Goal: Task Accomplishment & Management: Use online tool/utility

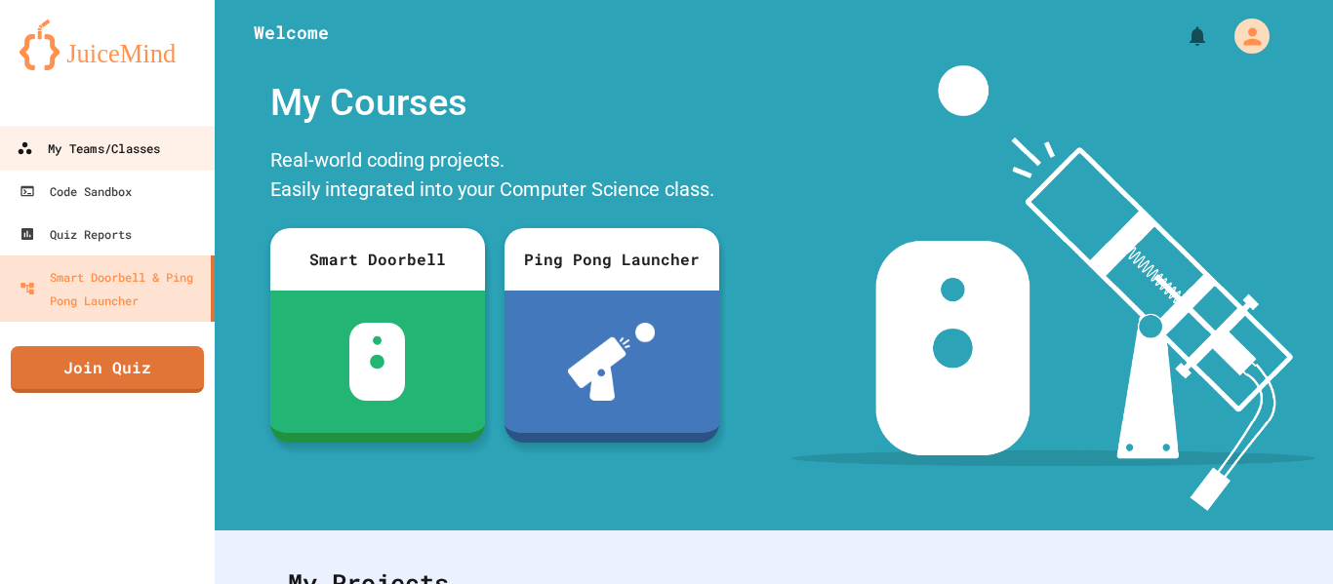
click at [145, 155] on div "My Teams/Classes" at bounding box center [88, 149] width 143 height 24
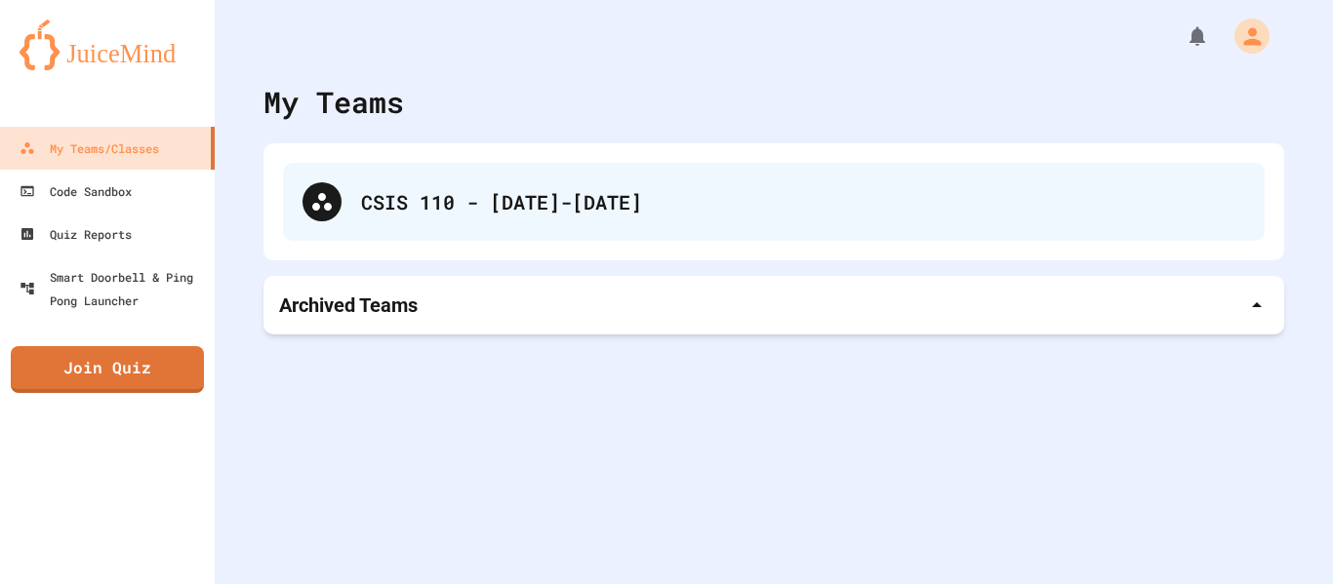
click at [509, 180] on div "CSIS 110 - [DATE]-[DATE]" at bounding box center [773, 202] width 981 height 78
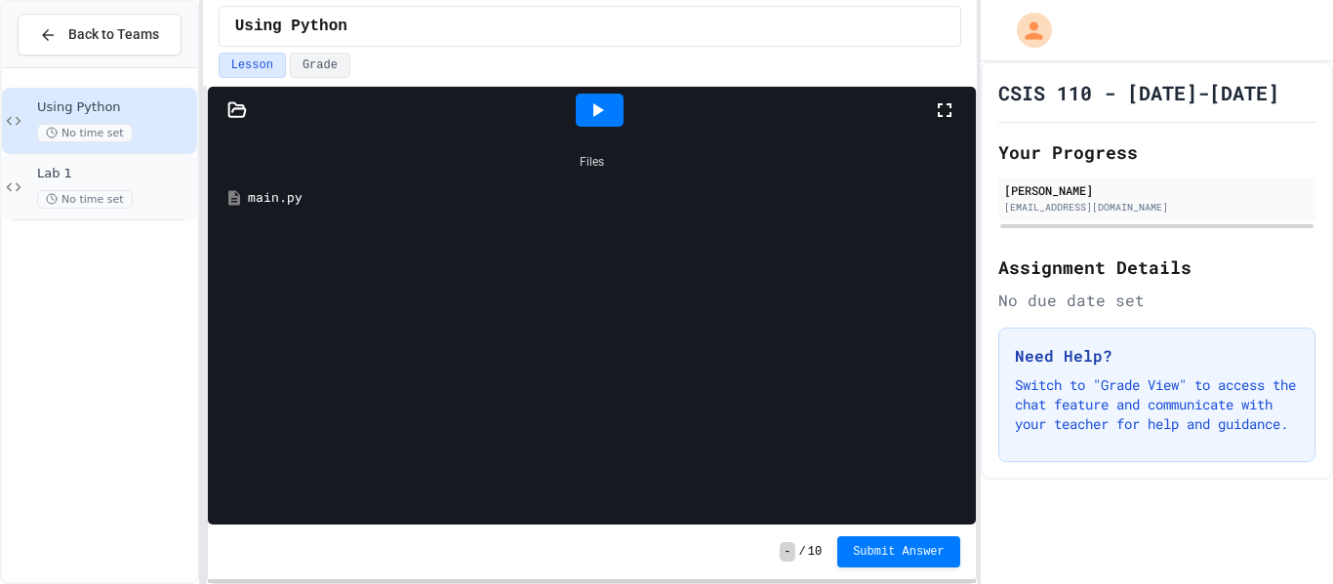
click at [156, 207] on div "No time set" at bounding box center [115, 199] width 156 height 19
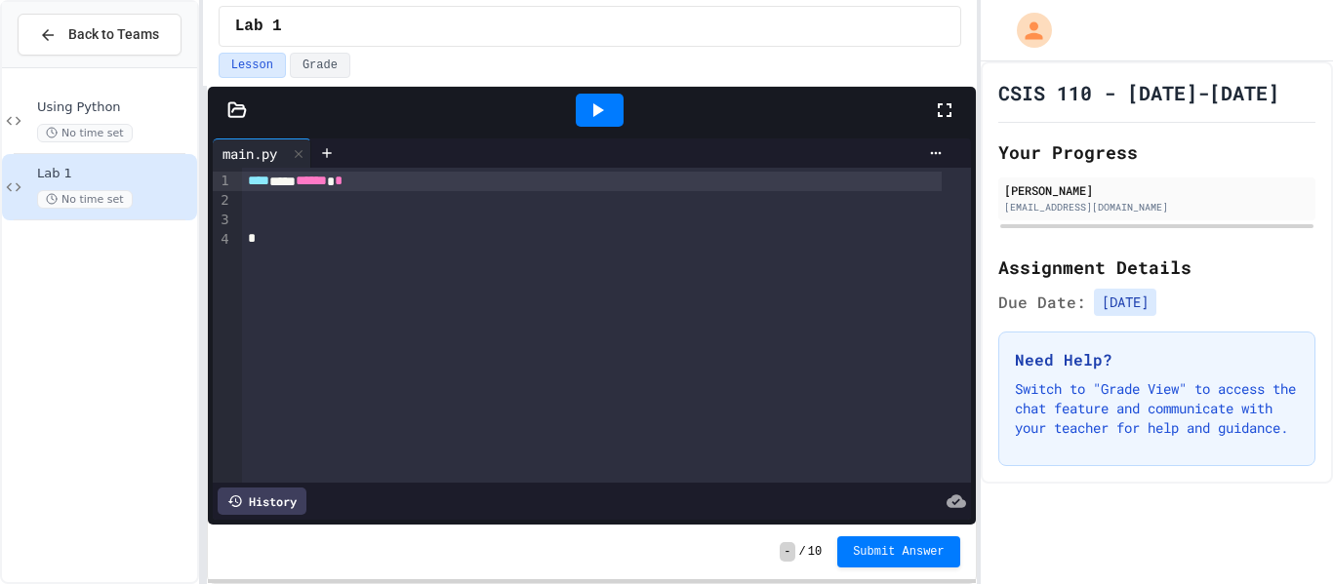
click at [298, 202] on div at bounding box center [606, 201] width 729 height 20
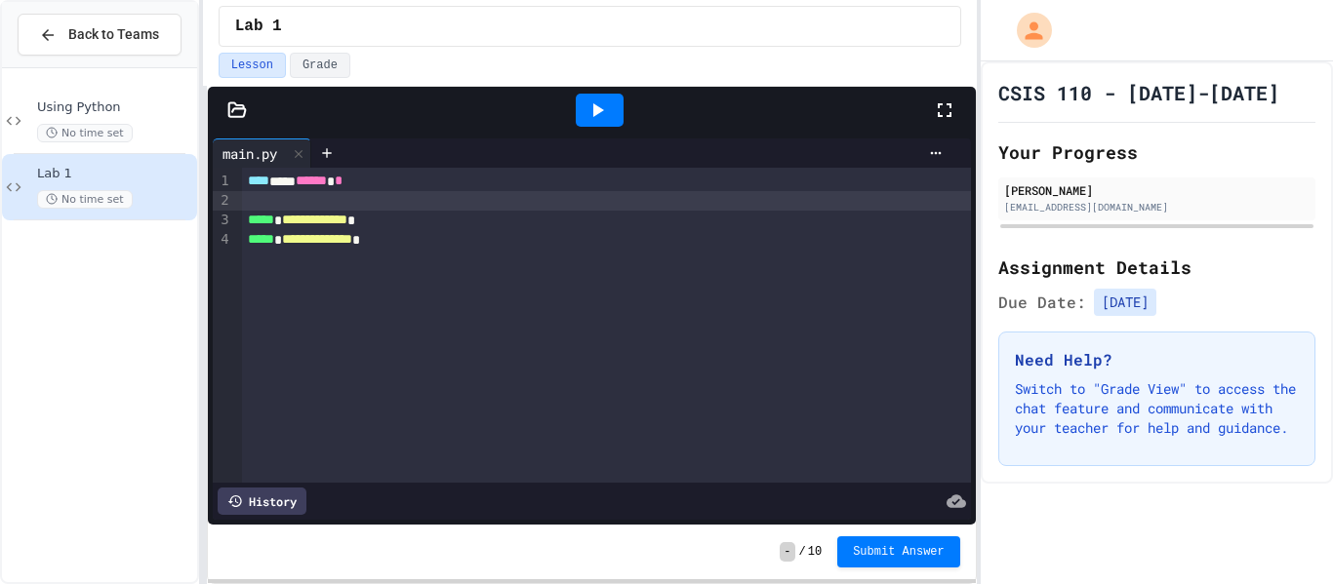
click at [941, 112] on icon at bounding box center [944, 110] width 23 height 23
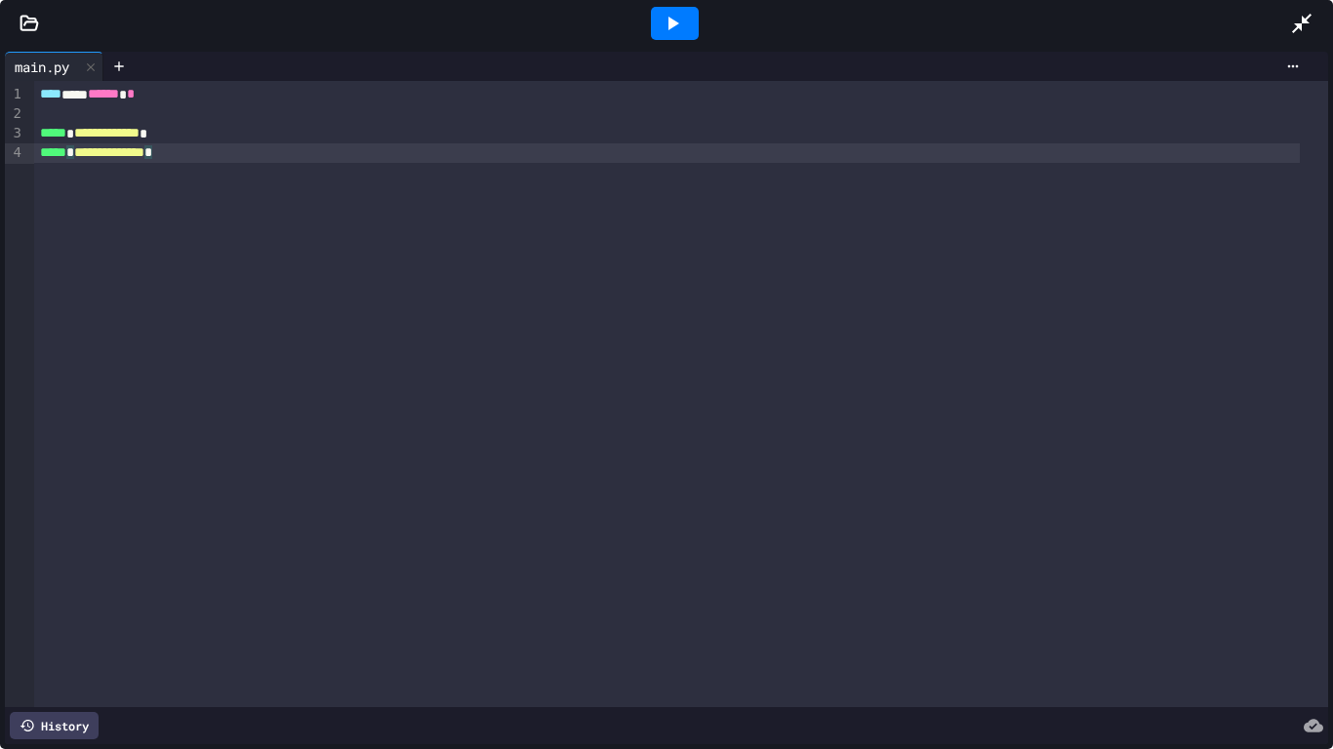
click at [941, 230] on div "**********" at bounding box center [681, 394] width 1294 height 626
click at [1298, 27] on icon at bounding box center [1302, 24] width 20 height 20
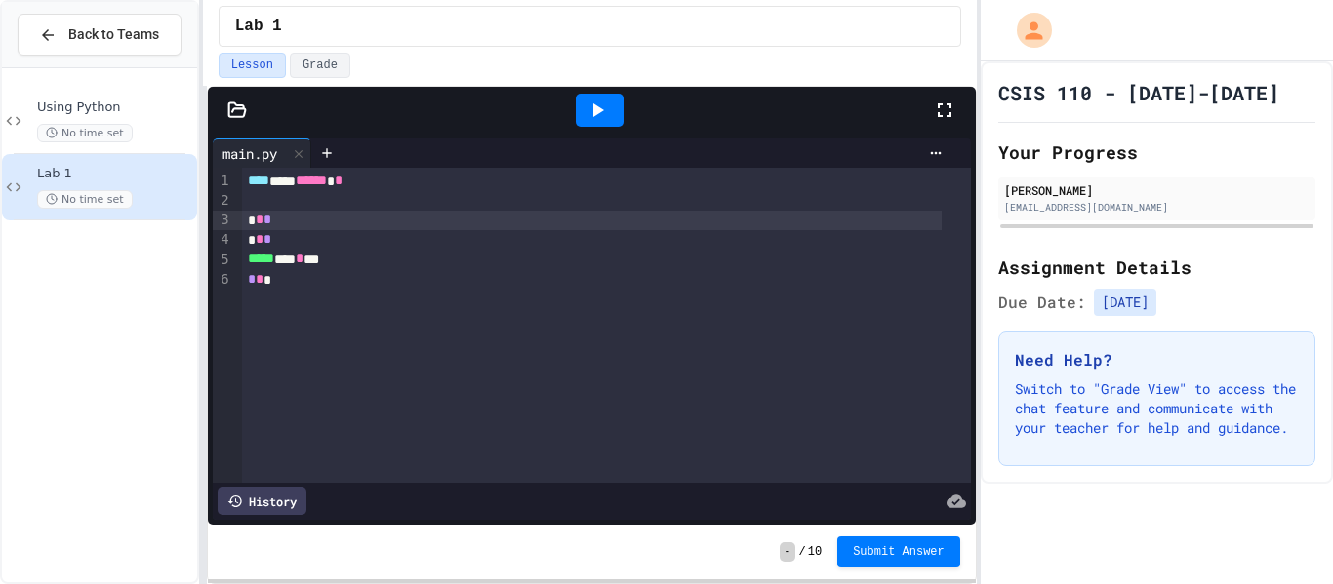
click at [580, 106] on div at bounding box center [600, 110] width 48 height 33
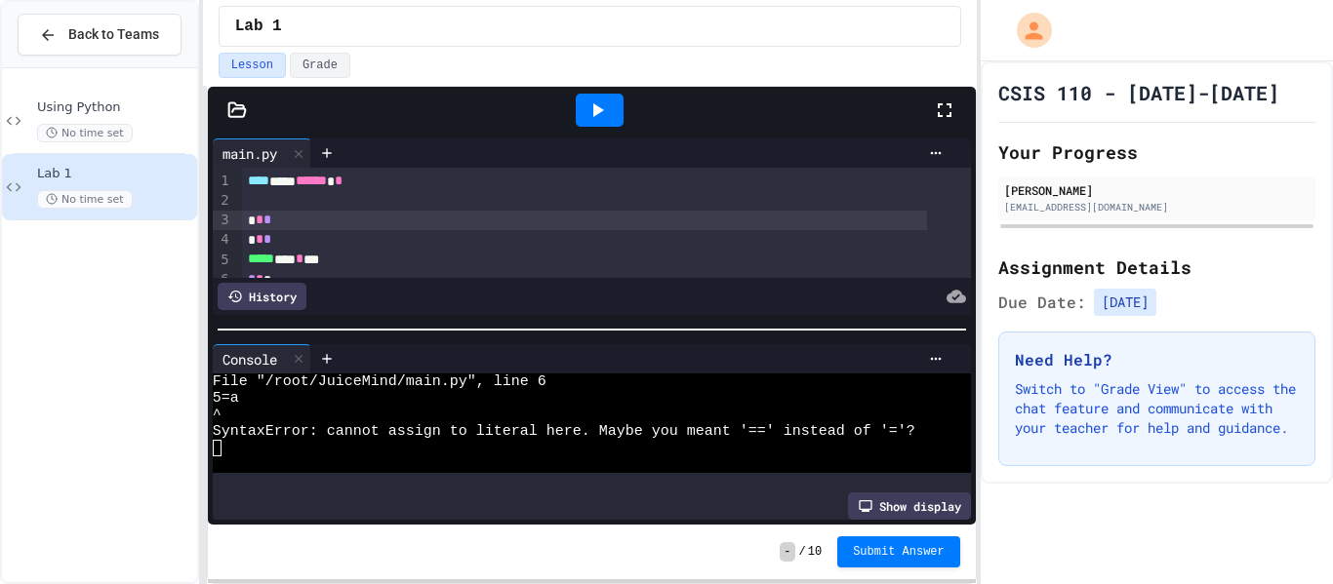
click at [941, 104] on icon at bounding box center [945, 110] width 14 height 14
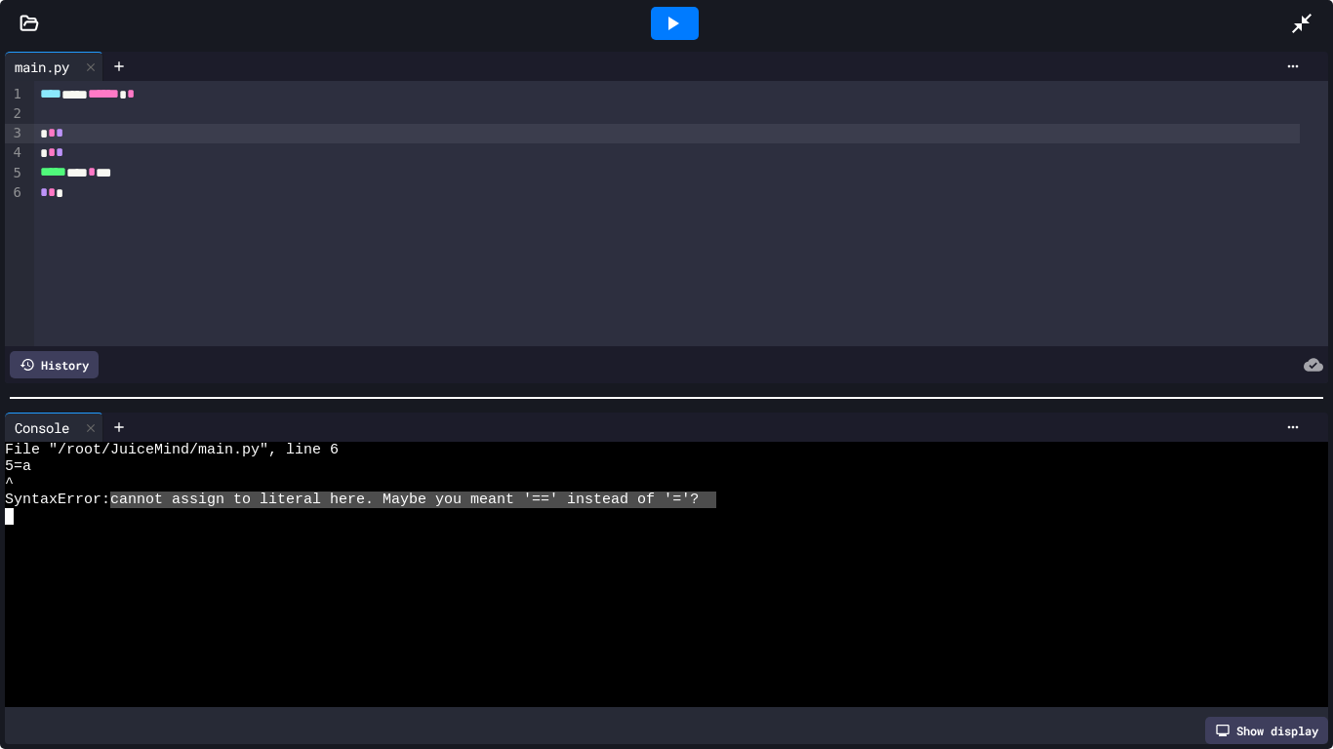
drag, startPoint x: 712, startPoint y: 492, endPoint x: 122, endPoint y: 488, distance: 590.3
click at [122, 492] on div "SyntaxError: cannot assign to literal here. Maybe you meant '==' instead of '='?" at bounding box center [650, 500] width 1291 height 17
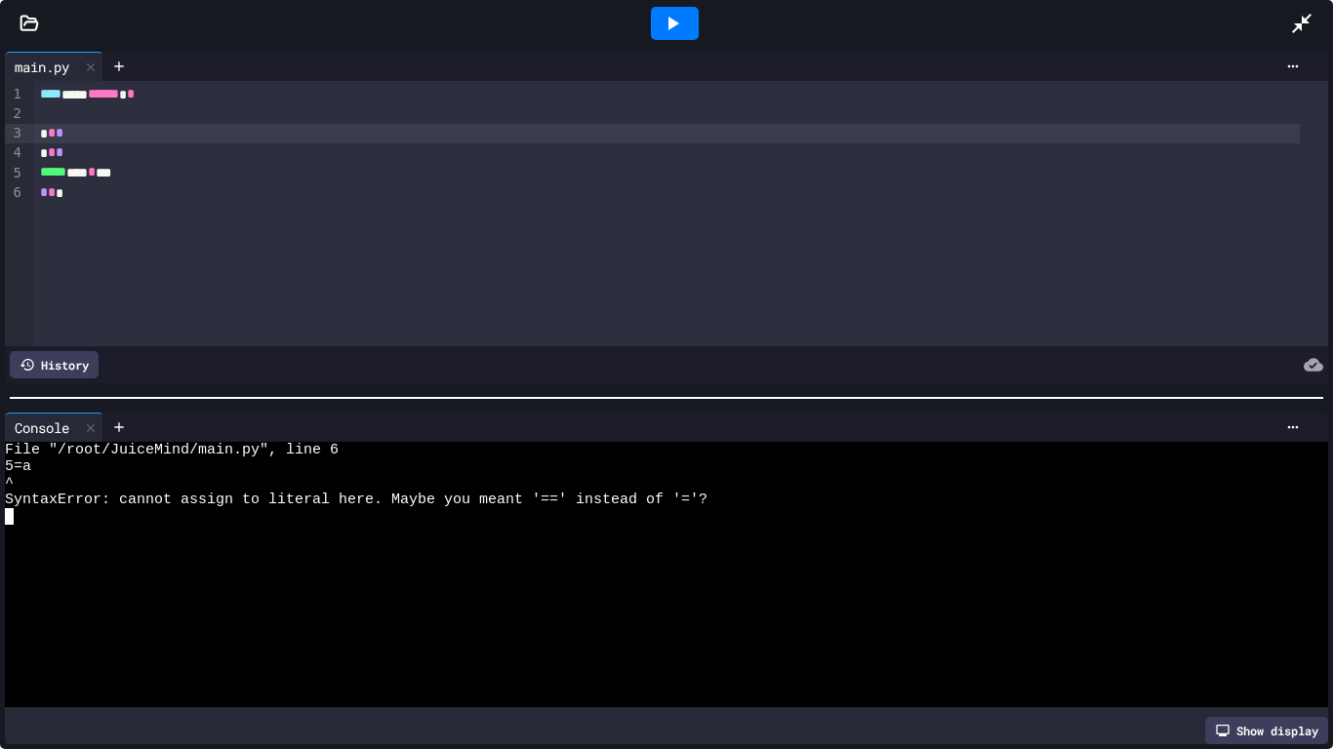
click at [1304, 15] on icon at bounding box center [1301, 23] width 23 height 23
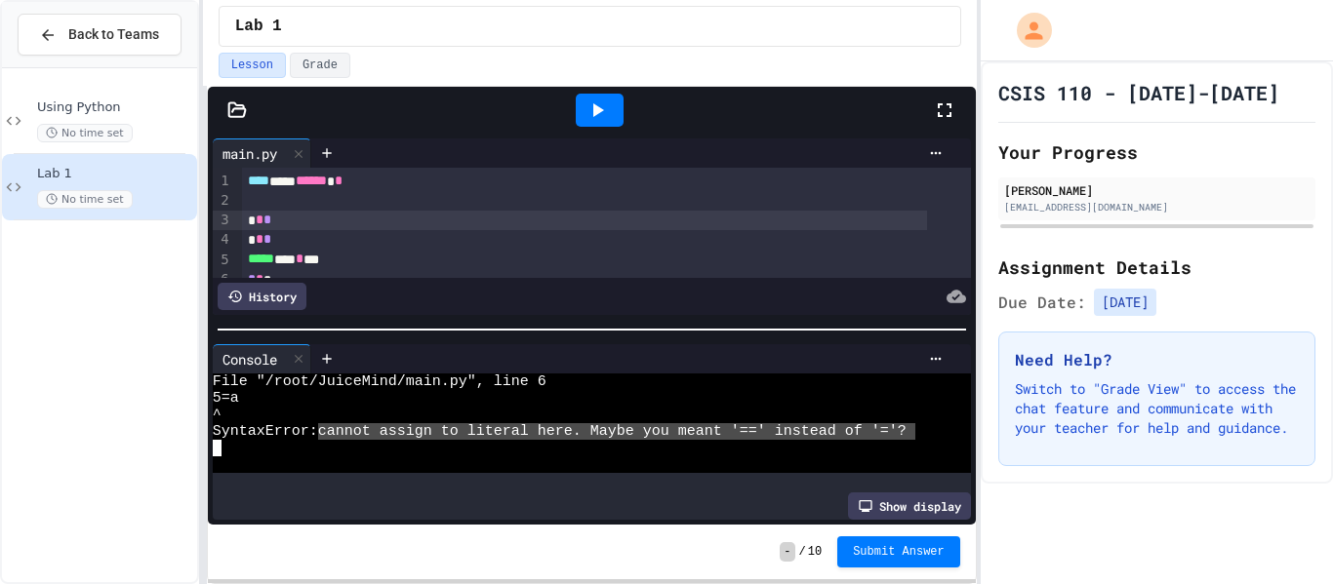
drag, startPoint x: 919, startPoint y: 423, endPoint x: 323, endPoint y: 422, distance: 596.1
click at [330, 424] on div "SyntaxError: cannot assign to literal here. Maybe you meant '==' instead of '='?" at bounding box center [577, 431] width 729 height 17
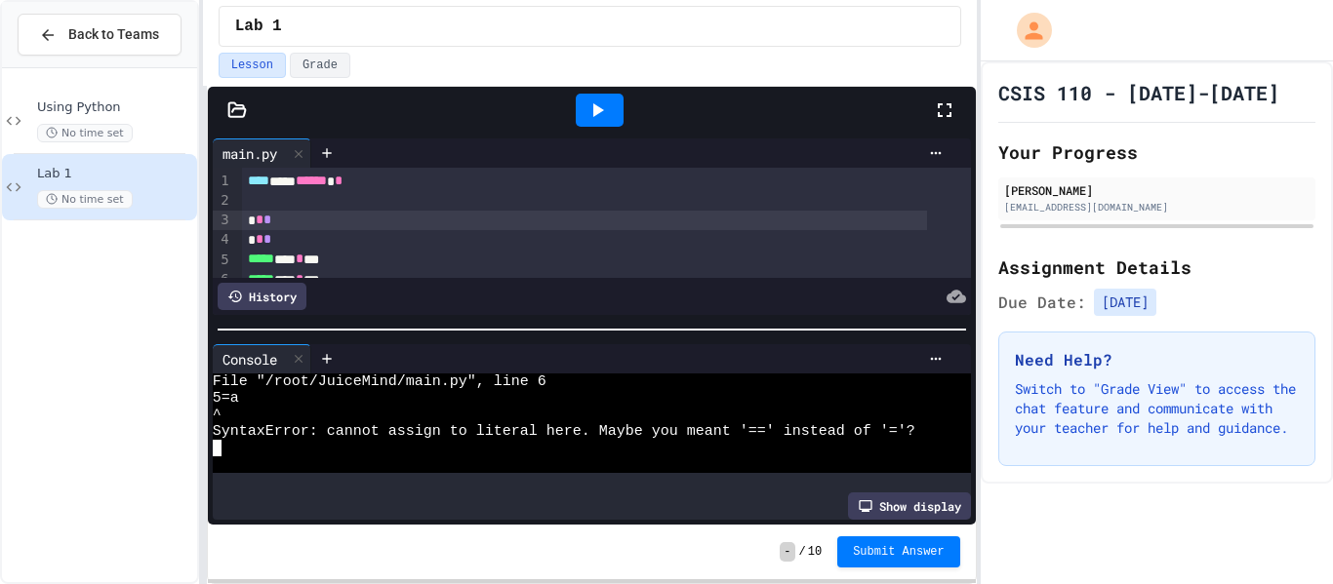
click at [956, 102] on div at bounding box center [954, 110] width 43 height 53
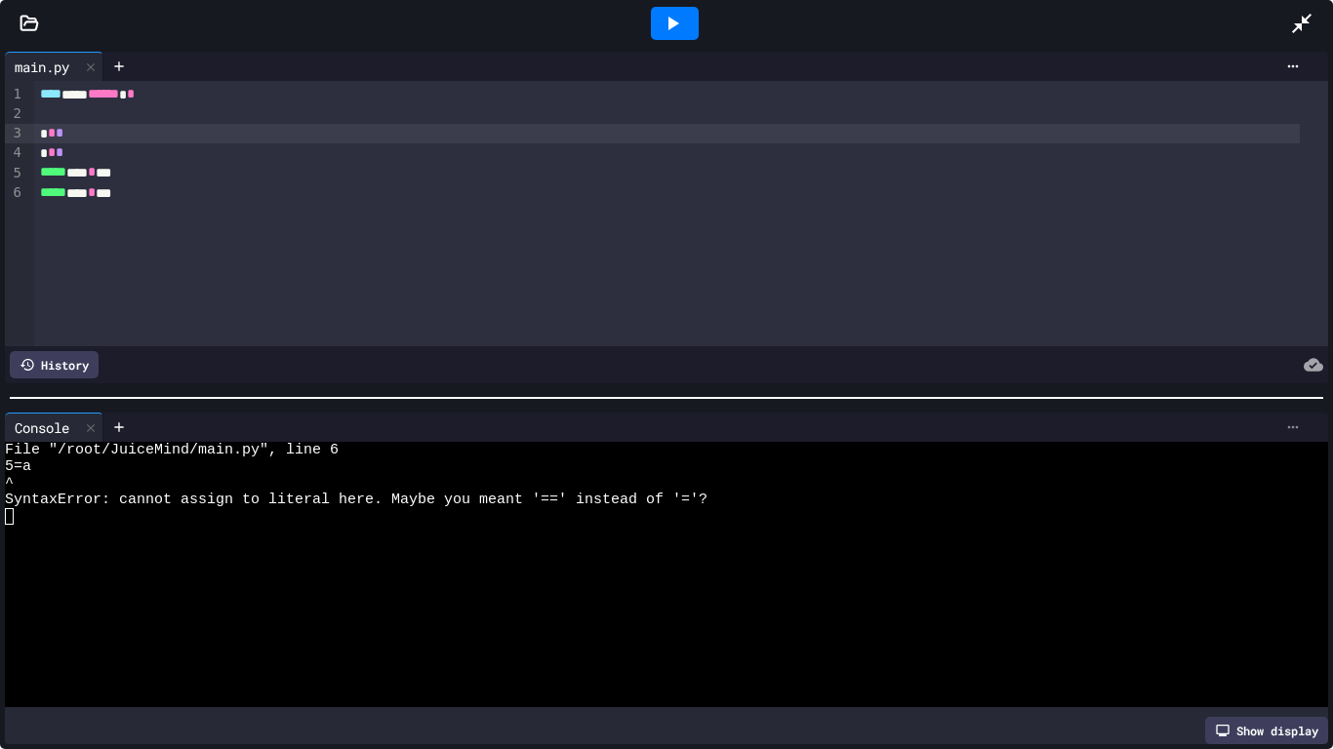
click at [1285, 427] on icon at bounding box center [1293, 428] width 16 height 16
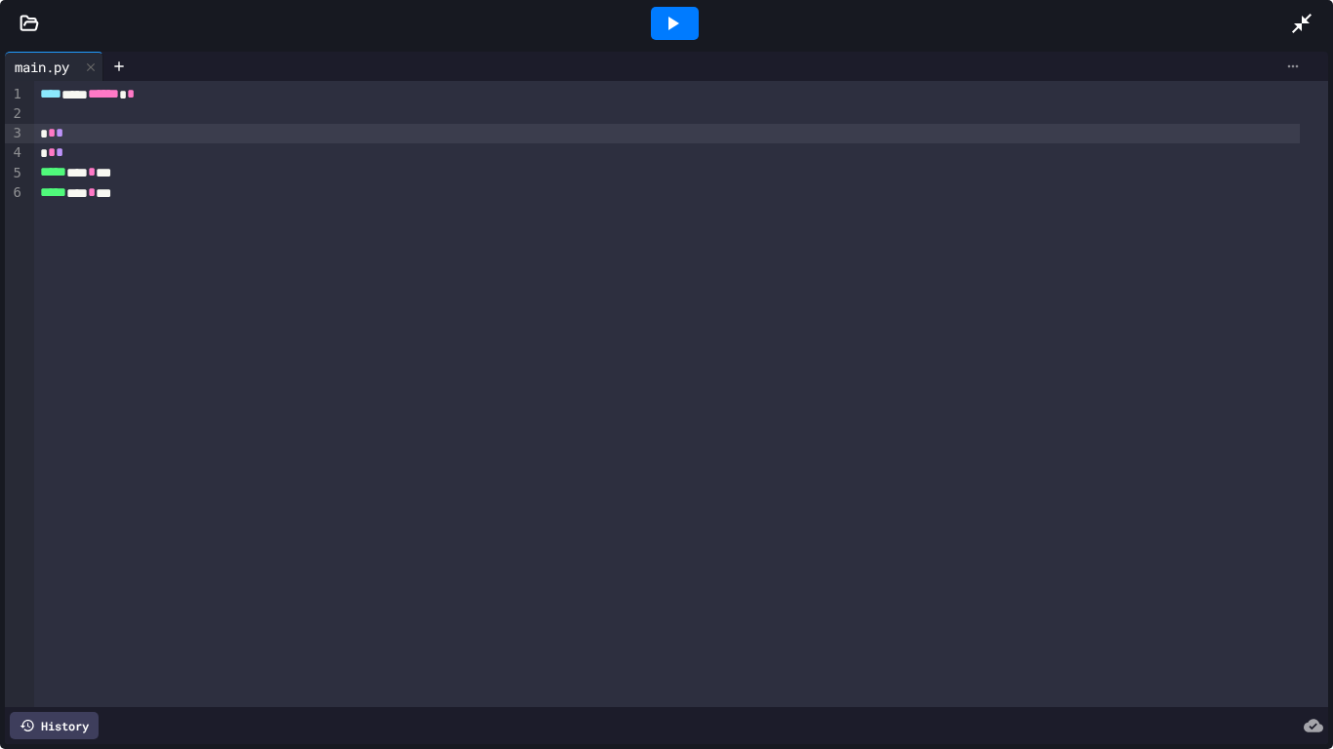
click at [1288, 66] on icon at bounding box center [1293, 66] width 11 height 3
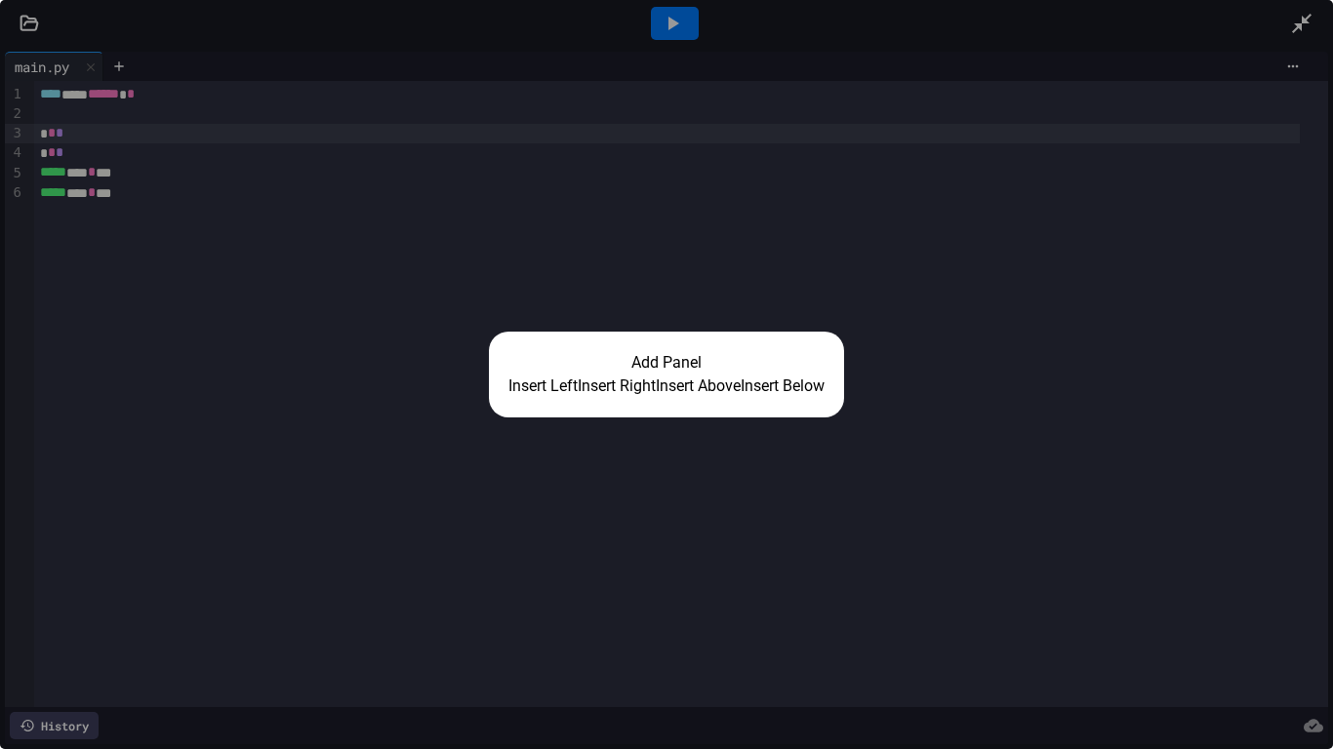
click at [621, 394] on button "Insert Right" at bounding box center [617, 386] width 78 height 23
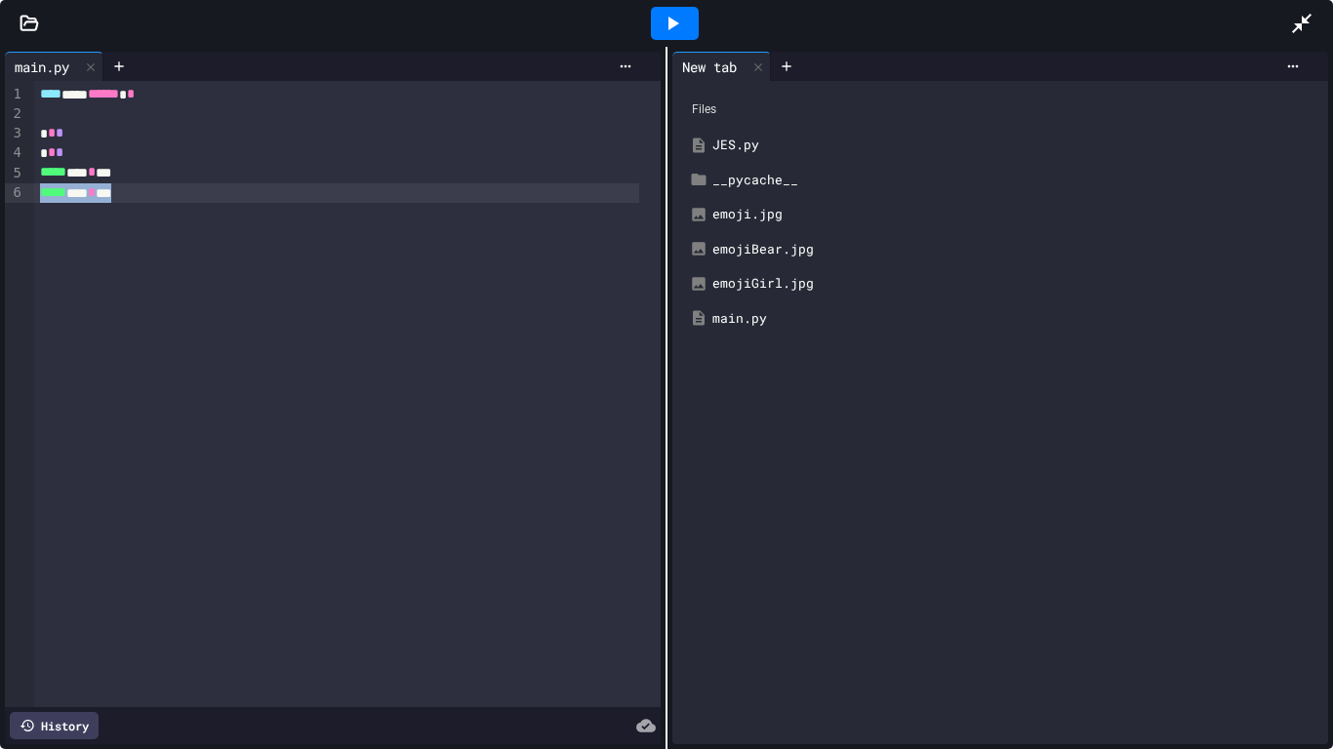
drag, startPoint x: 178, startPoint y: 194, endPoint x: 39, endPoint y: 199, distance: 138.6
click at [39, 199] on div "***** *** * **" at bounding box center [336, 193] width 605 height 20
click at [1301, 22] on icon at bounding box center [1301, 23] width 23 height 23
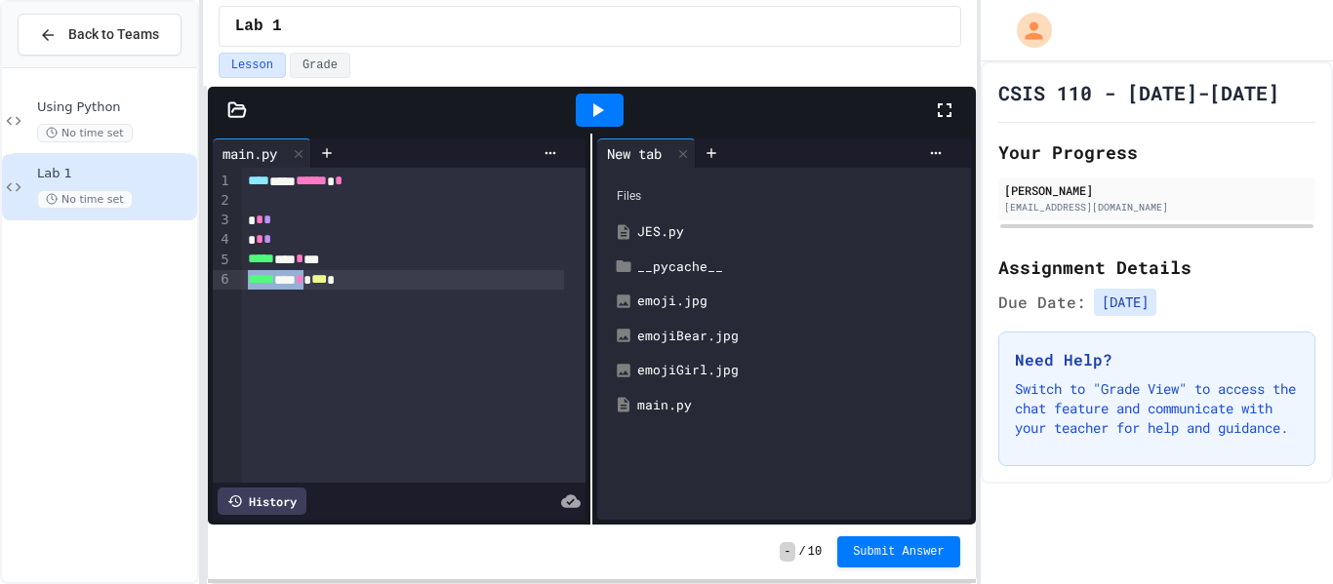
click at [591, 104] on icon at bounding box center [596, 110] width 23 height 23
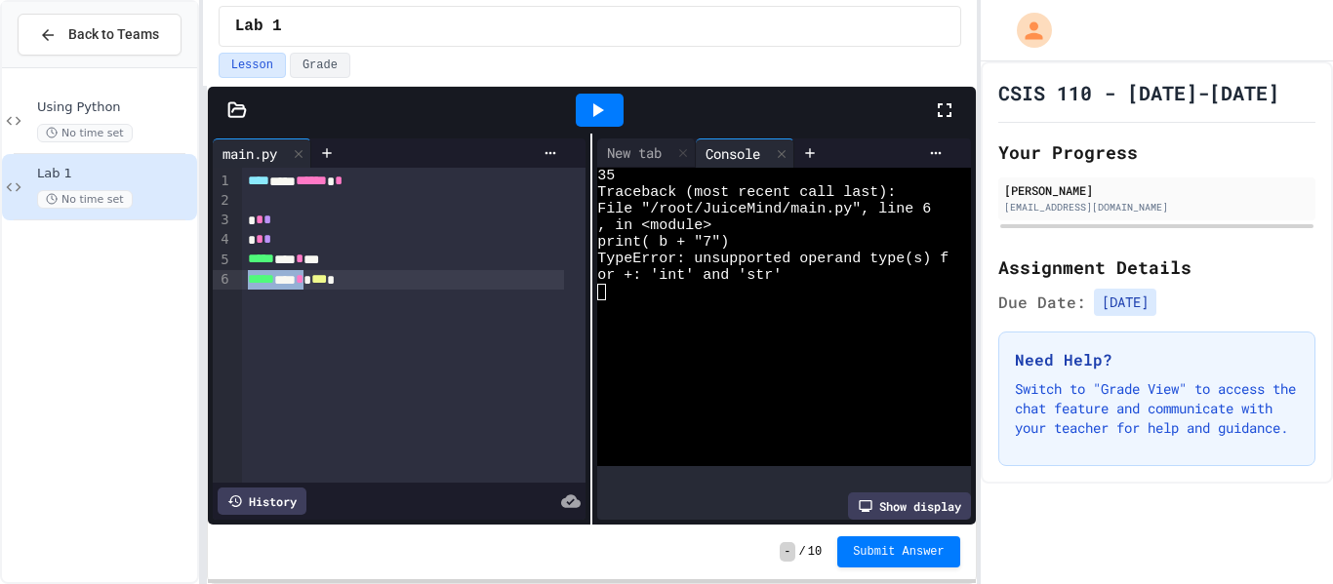
drag, startPoint x: 941, startPoint y: 106, endPoint x: 953, endPoint y: 252, distance: 145.9
click at [953, 134] on div at bounding box center [954, 110] width 43 height 53
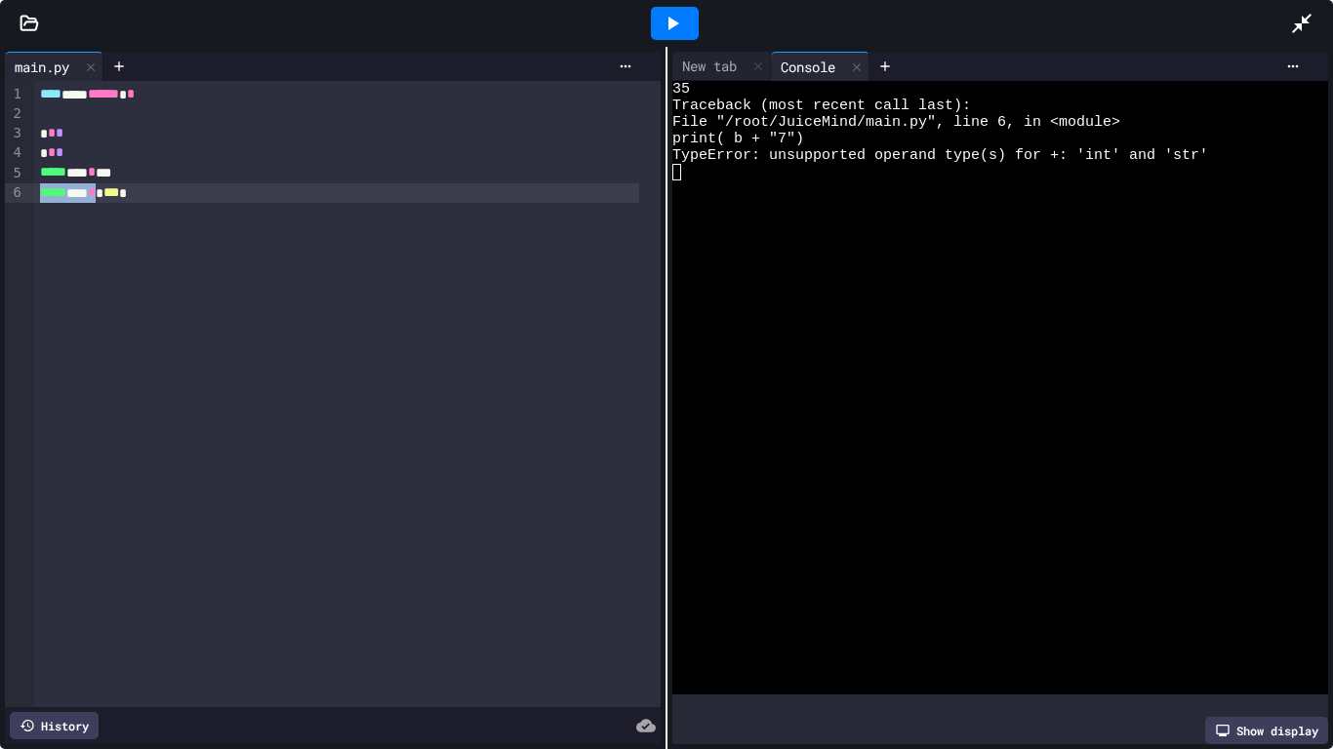
click at [1304, 11] on div at bounding box center [1311, 23] width 43 height 53
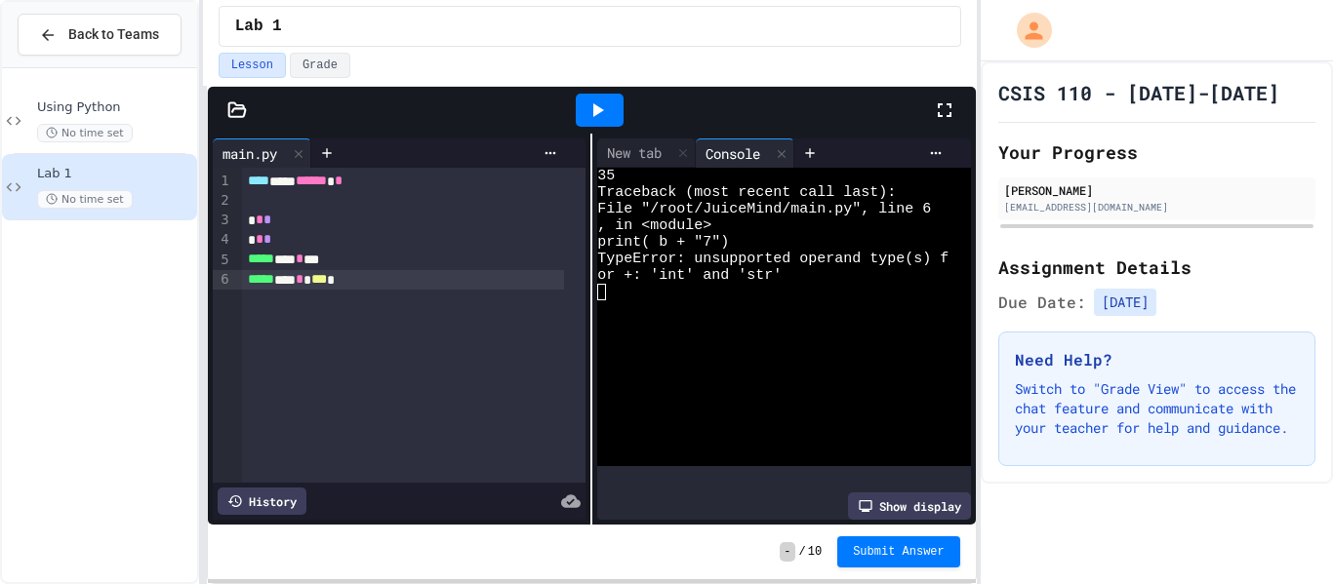
click at [398, 282] on div "***** *** * *** *" at bounding box center [403, 280] width 322 height 20
click at [612, 91] on div at bounding box center [599, 110] width 67 height 53
click at [606, 100] on icon at bounding box center [596, 110] width 23 height 23
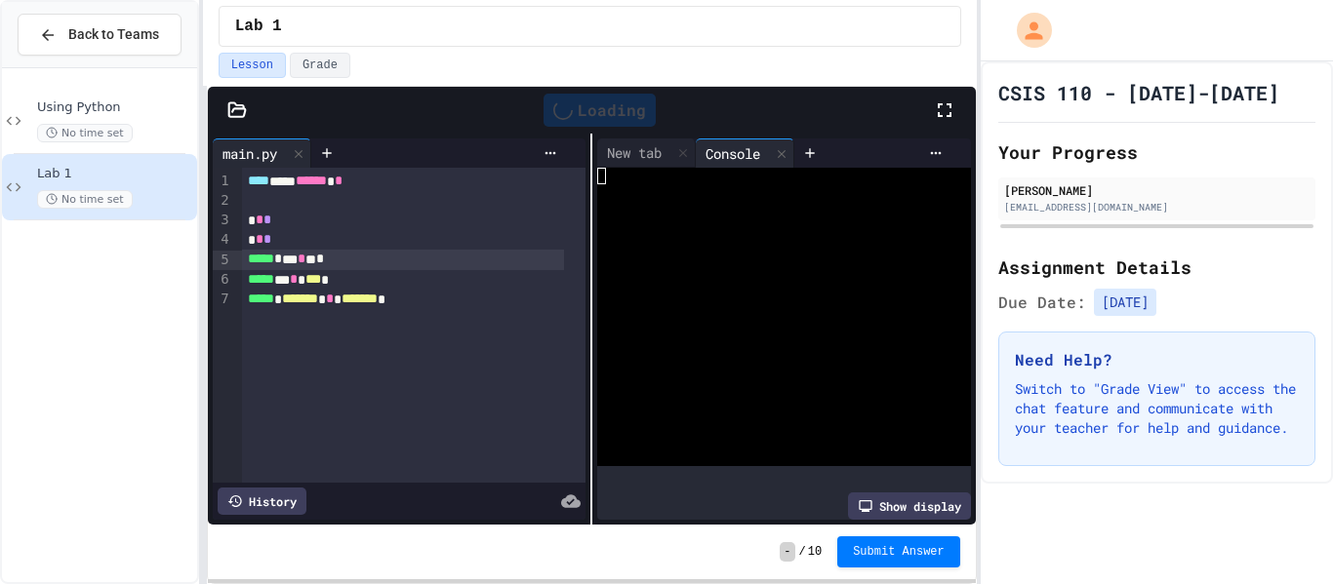
click at [606, 100] on div "Loading" at bounding box center [599, 110] width 112 height 33
click at [609, 111] on div at bounding box center [600, 110] width 48 height 33
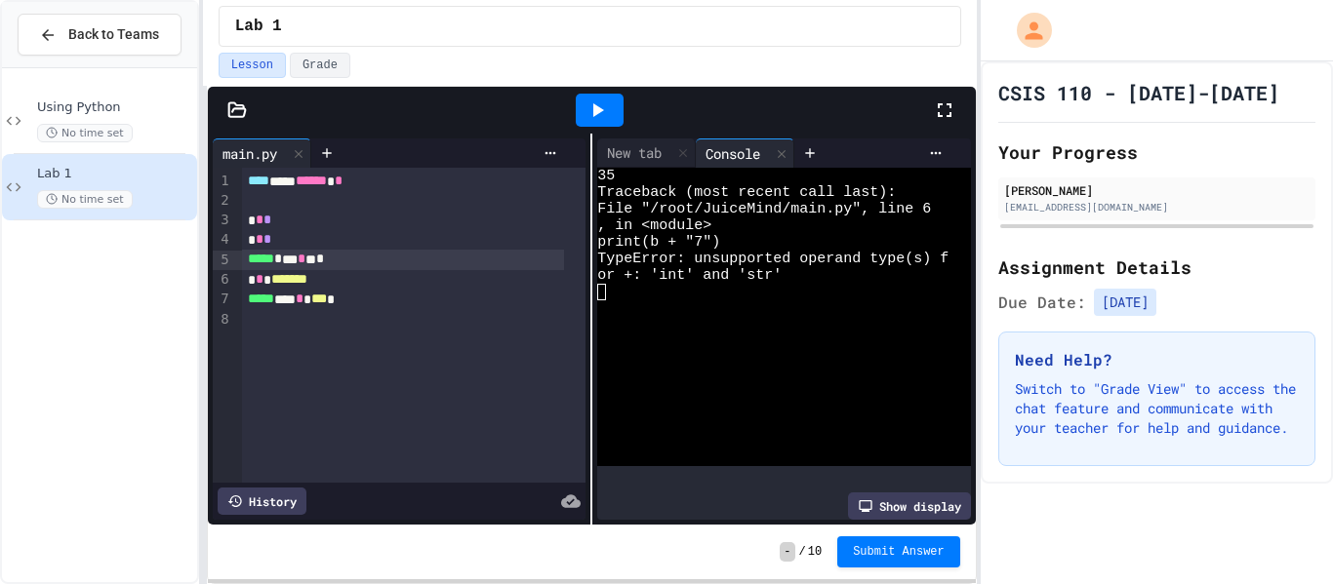
click at [941, 104] on icon at bounding box center [945, 110] width 14 height 14
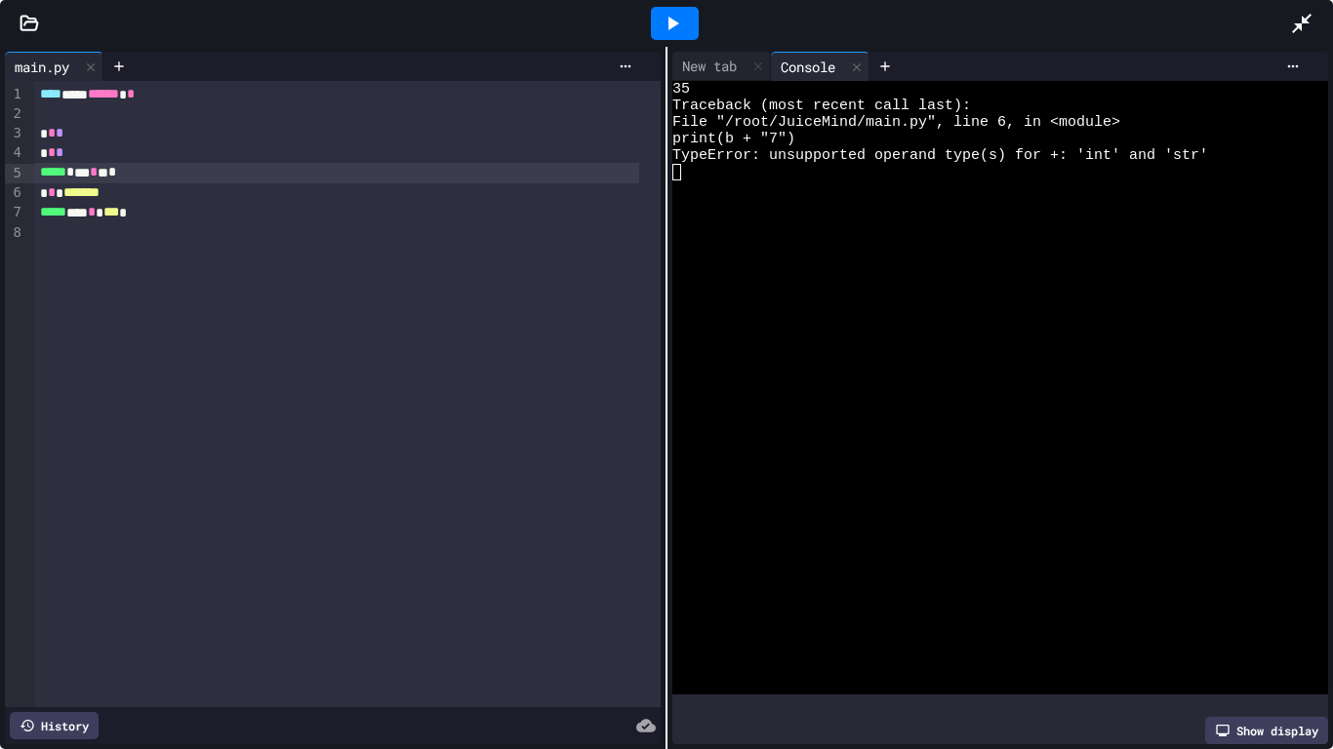
click at [663, 21] on icon at bounding box center [672, 23] width 23 height 23
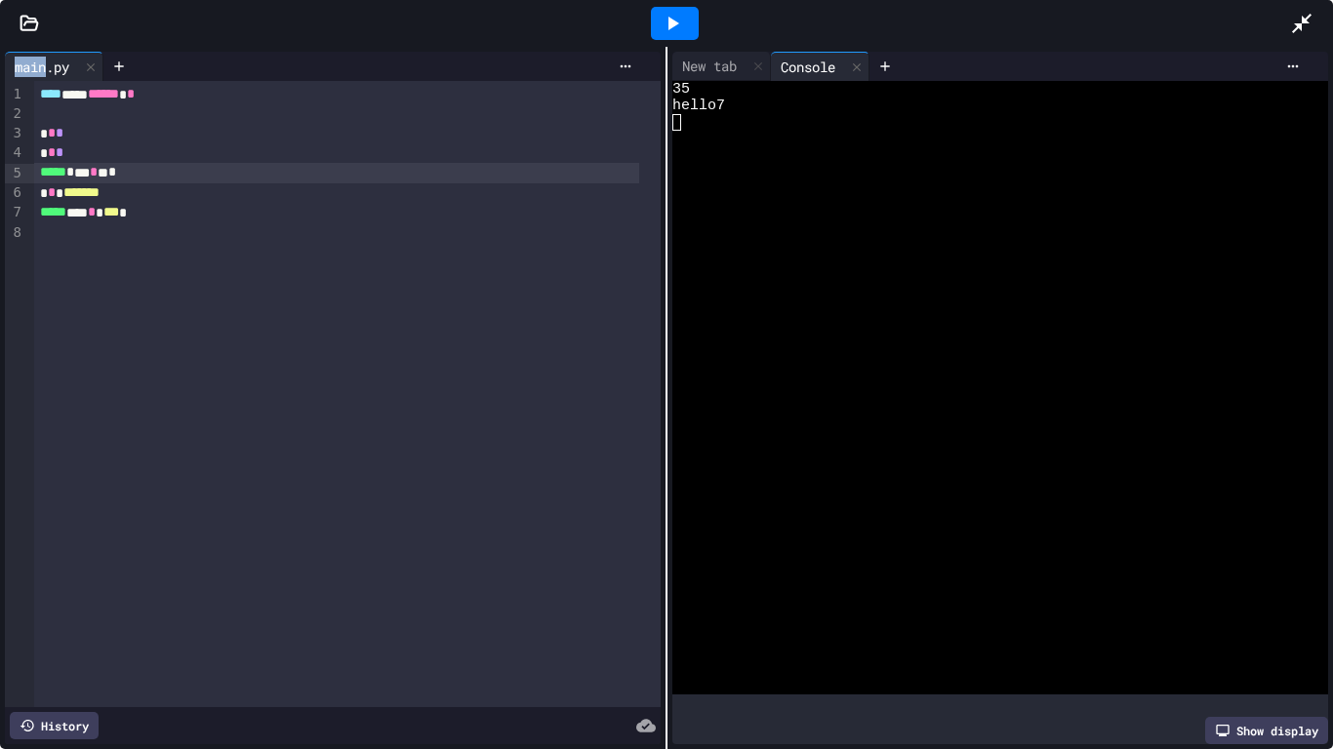
click at [1315, 15] on div at bounding box center [1311, 23] width 43 height 53
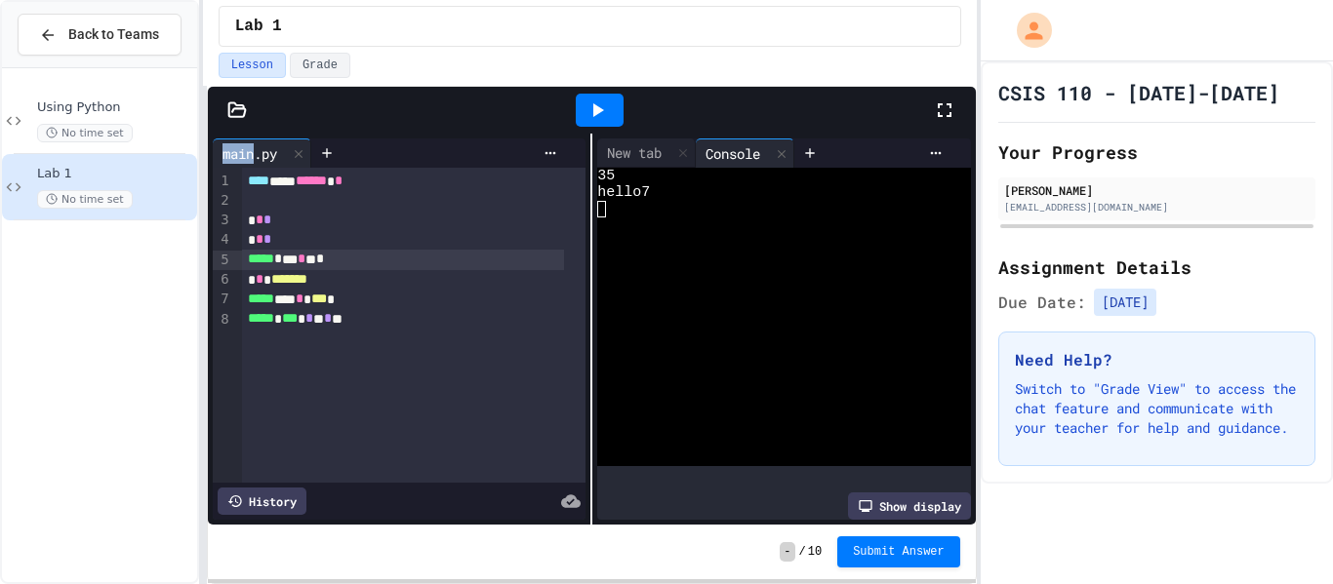
click at [948, 105] on icon at bounding box center [945, 110] width 14 height 14
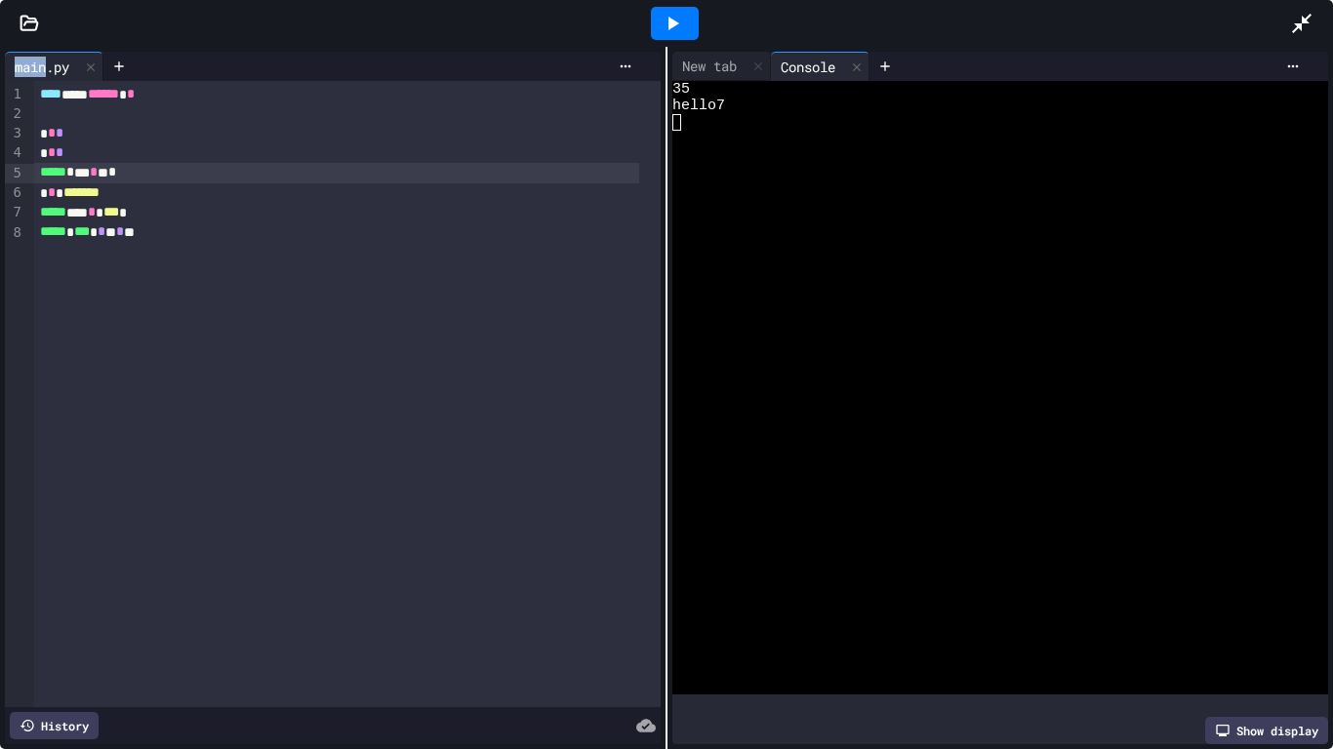
click at [1294, 17] on icon at bounding box center [1301, 23] width 23 height 23
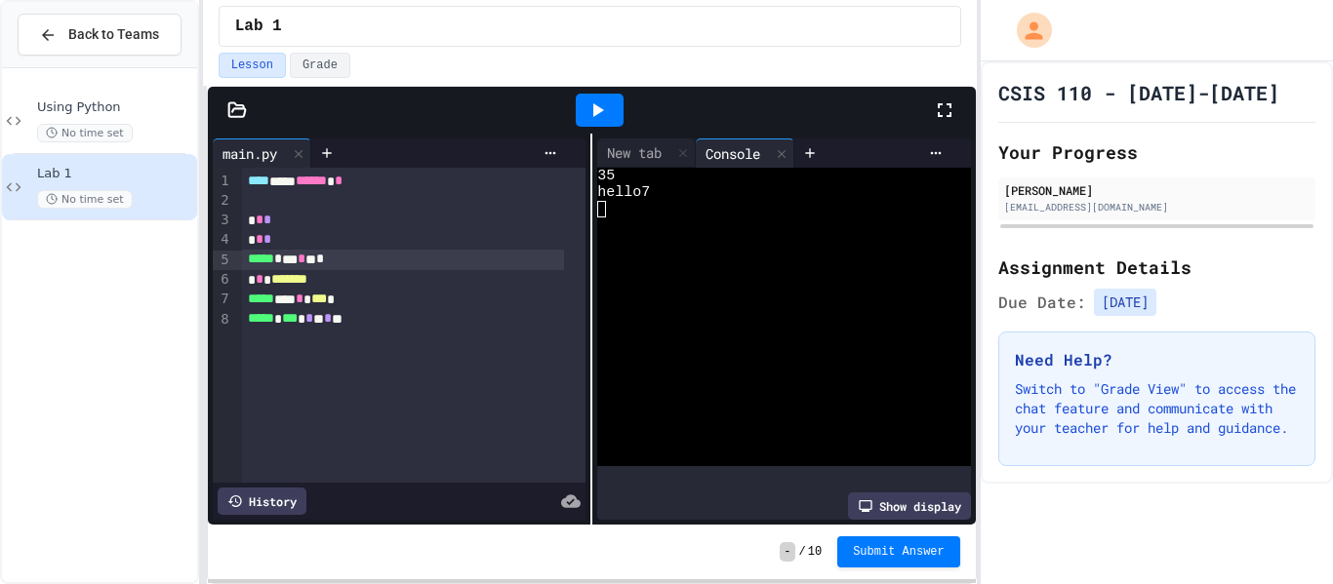
click at [235, 110] on icon at bounding box center [237, 110] width 20 height 20
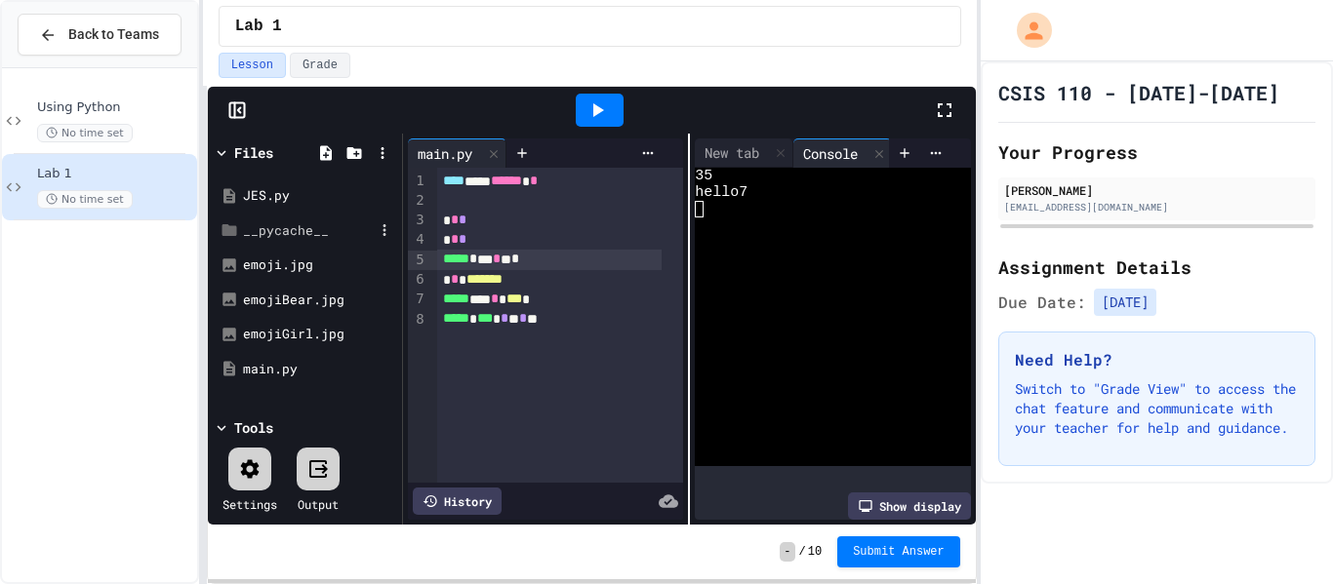
click at [271, 229] on div "__pycache__" at bounding box center [308, 231] width 131 height 20
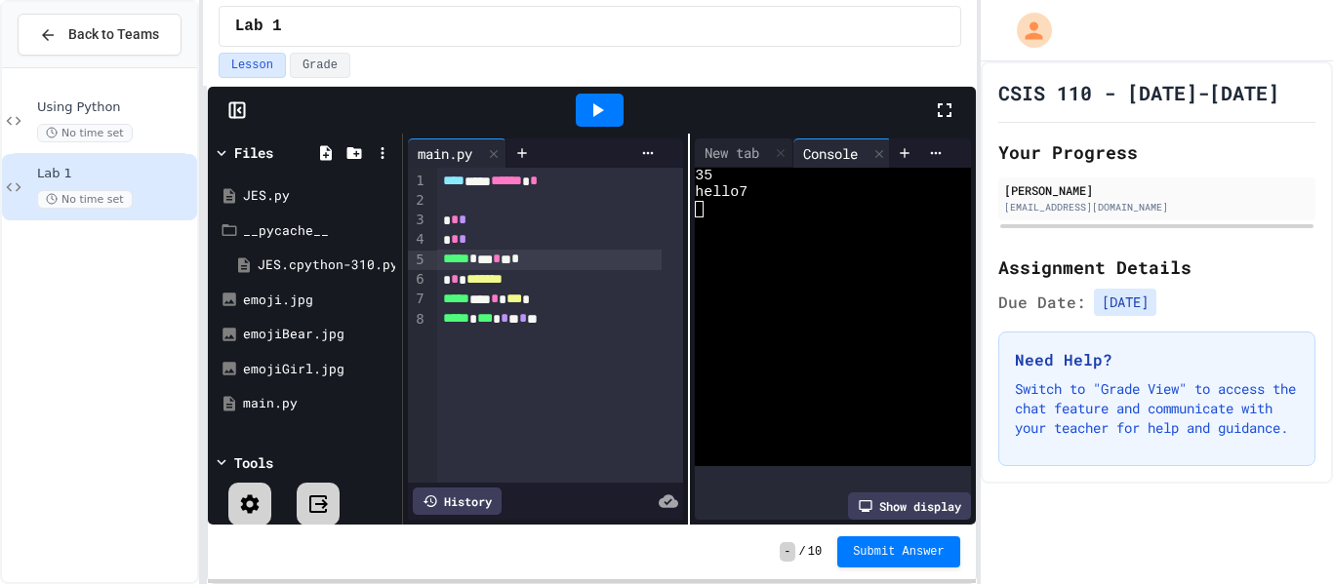
click at [954, 103] on icon at bounding box center [944, 110] width 23 height 23
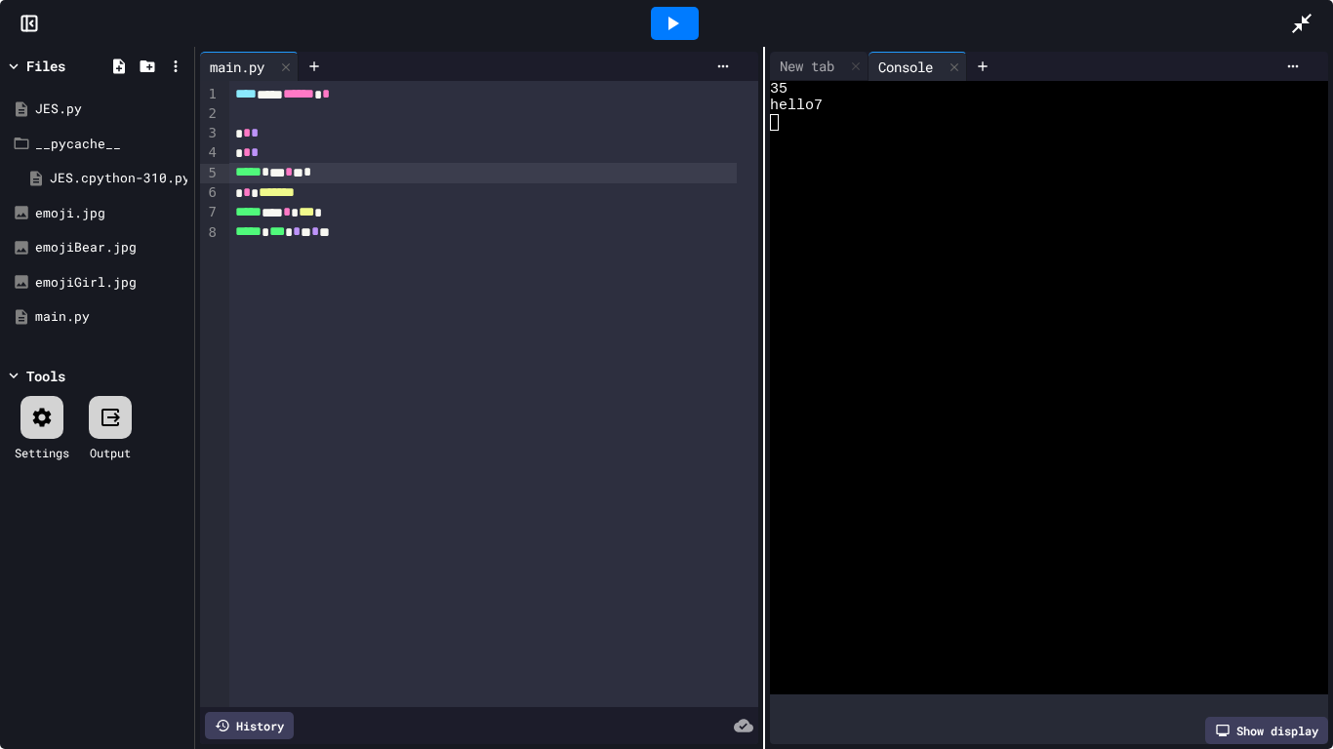
click at [18, 21] on div at bounding box center [29, 24] width 59 height 20
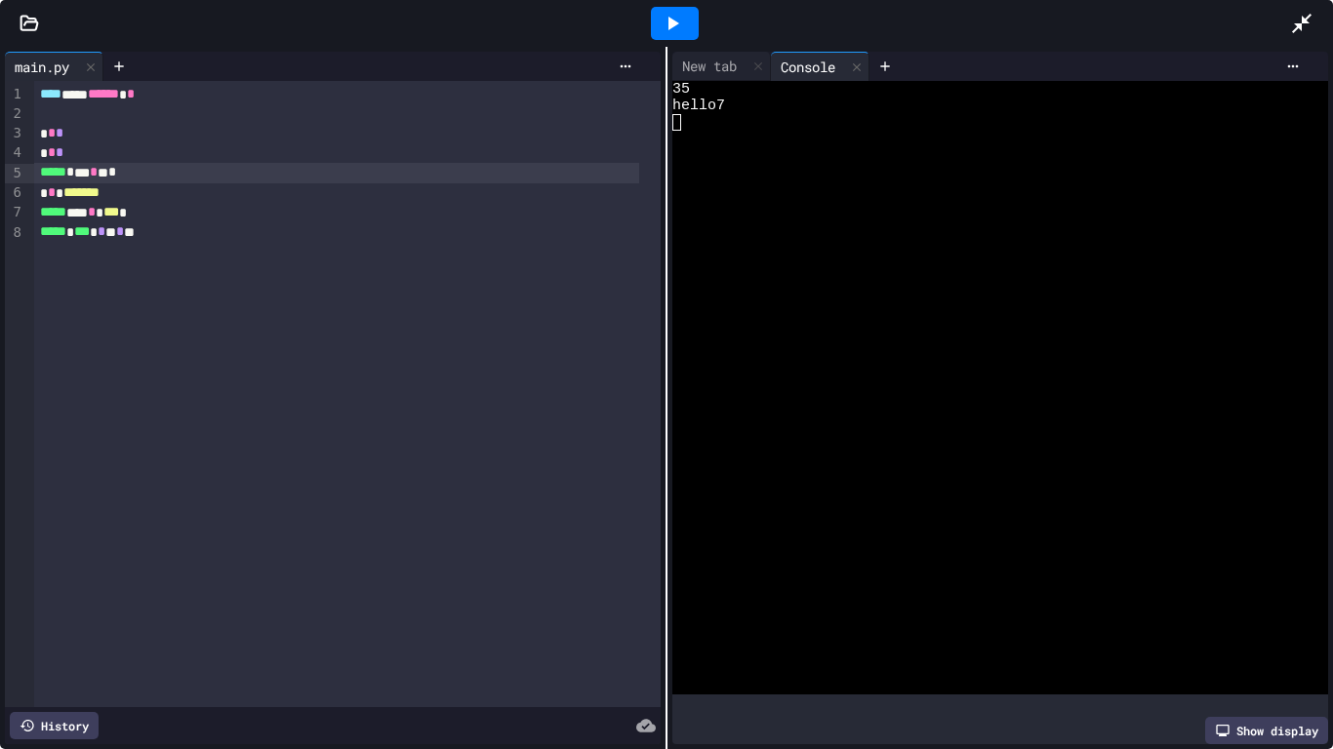
click at [19, 14] on div at bounding box center [29, 24] width 59 height 20
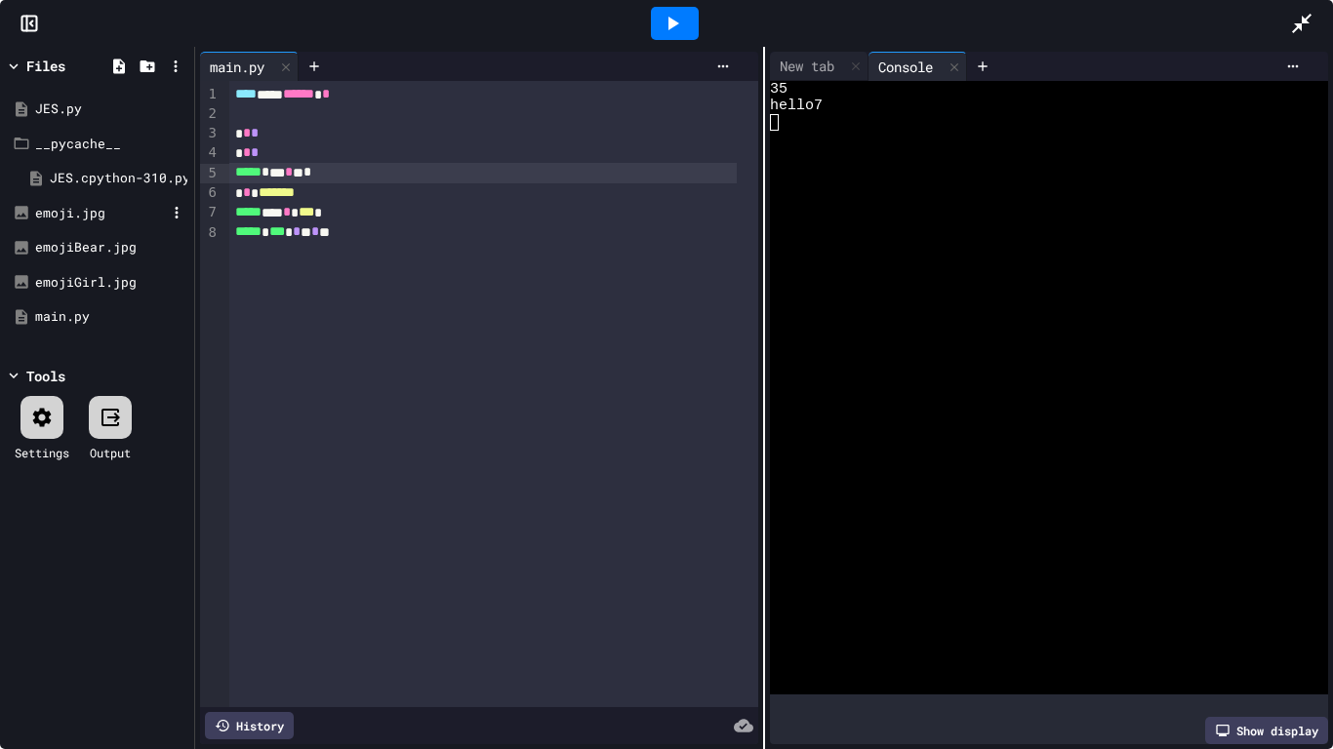
click at [93, 205] on div "emoji.jpg" at bounding box center [100, 214] width 131 height 20
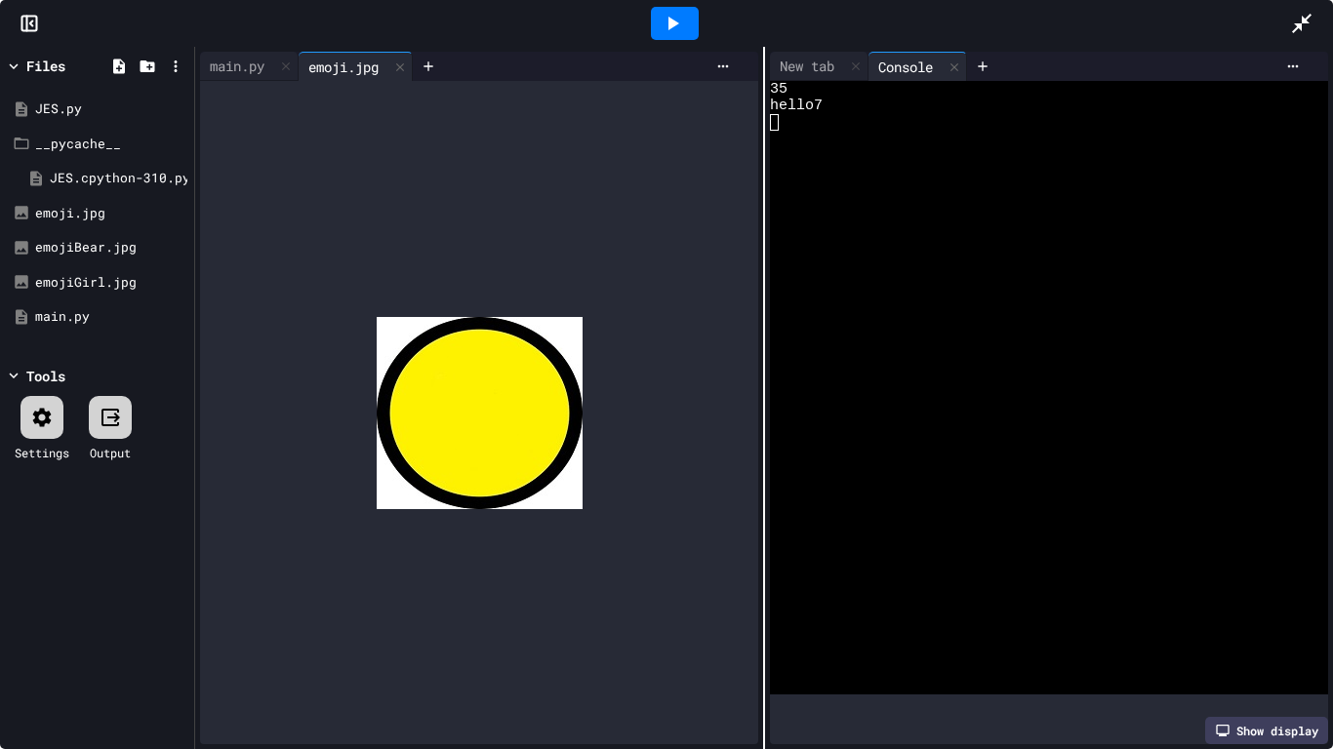
click at [453, 389] on img at bounding box center [480, 413] width 206 height 192
click at [1312, 11] on div at bounding box center [1311, 23] width 43 height 53
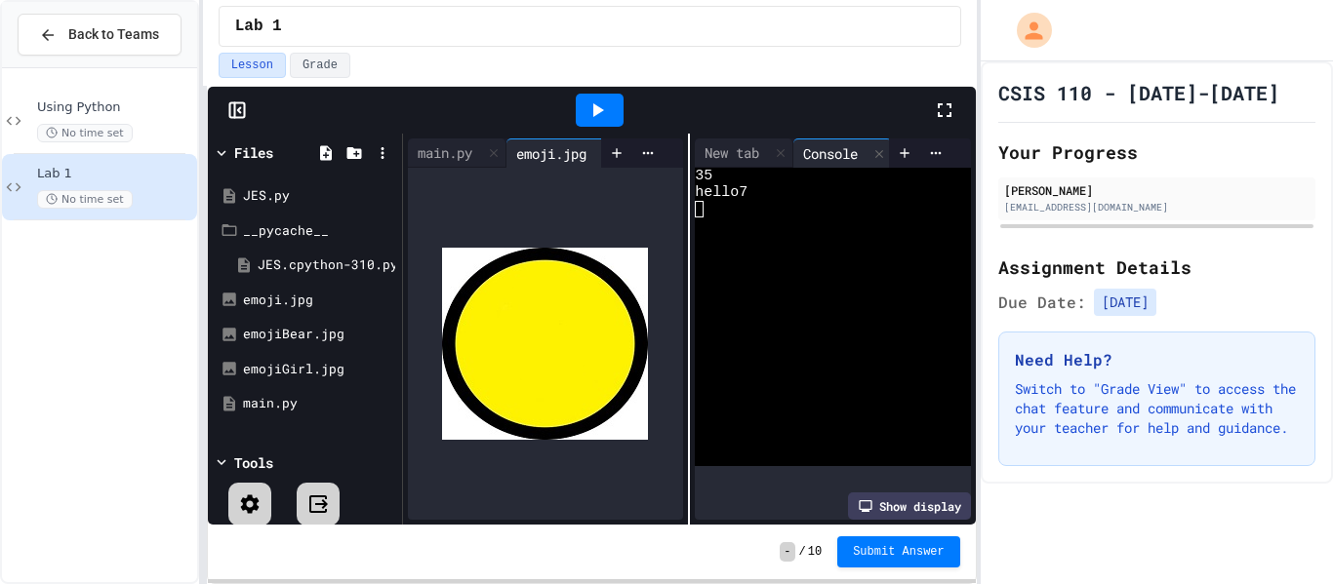
click at [943, 102] on icon at bounding box center [944, 110] width 23 height 23
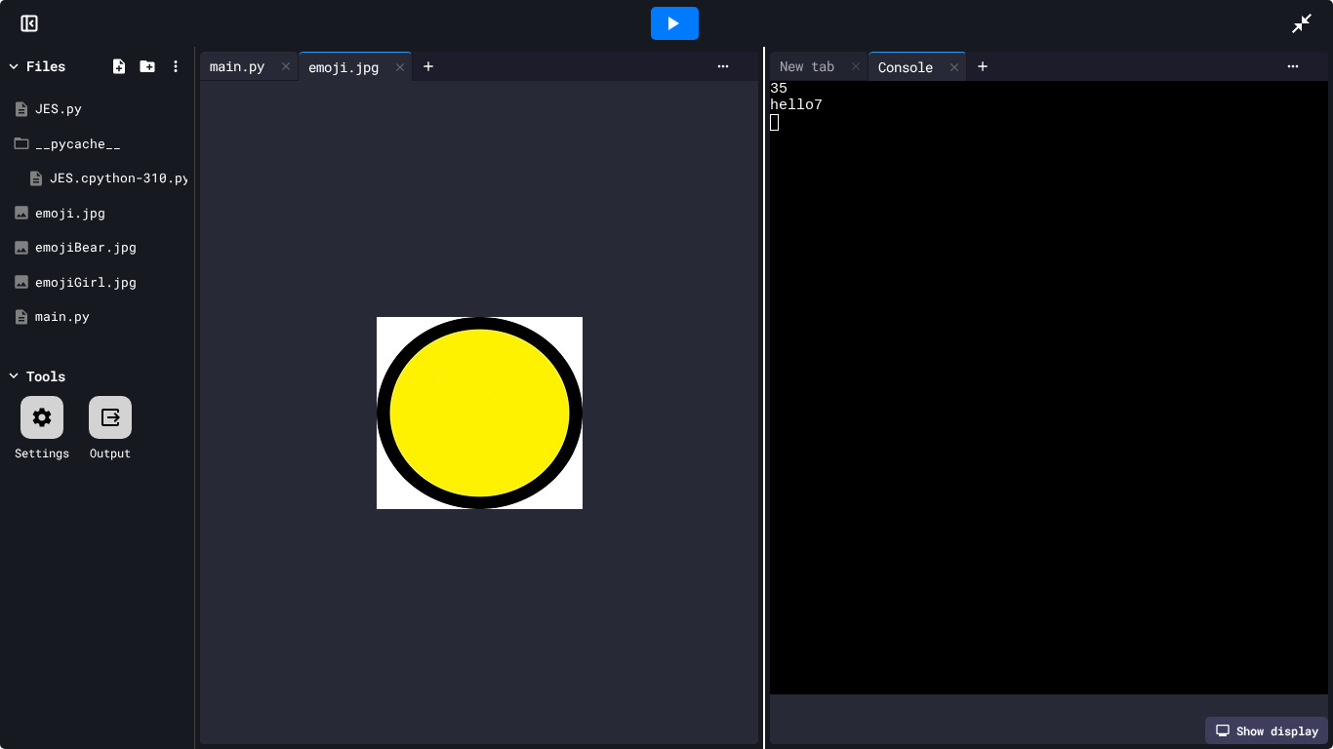
click at [243, 67] on div "main.py" at bounding box center [237, 66] width 74 height 20
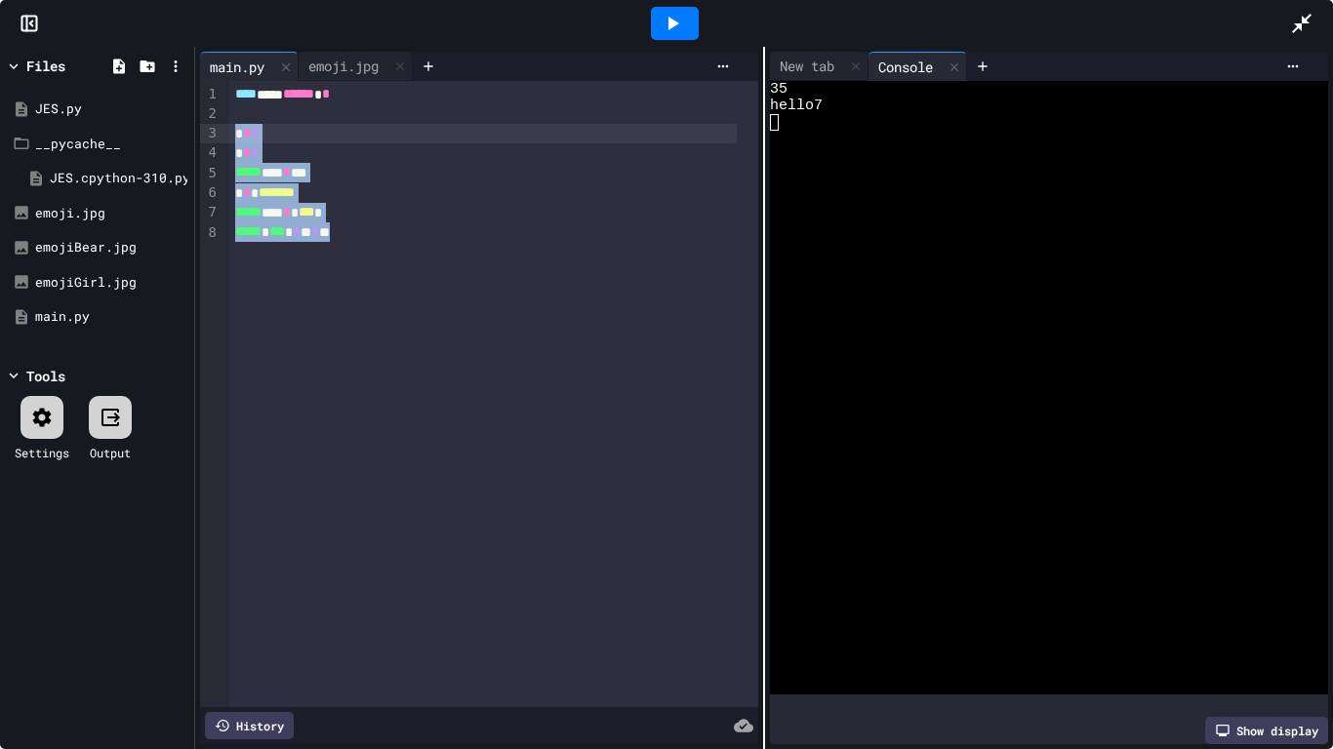
drag, startPoint x: 383, startPoint y: 238, endPoint x: 224, endPoint y: 128, distance: 193.5
click at [224, 128] on div "9 1 2 3 4 5 6 7 8 › **** *** ****** * * * * * * * ***** *** * ** * * ******* **…" at bounding box center [479, 394] width 558 height 626
click at [95, 583] on div "Files JES.py __pycache__ JES.cpython-310.pyc emoji.jpg emojiBear.jpg emojiGirl.…" at bounding box center [97, 398] width 194 height 702
click at [248, 135] on div at bounding box center [482, 134] width 507 height 20
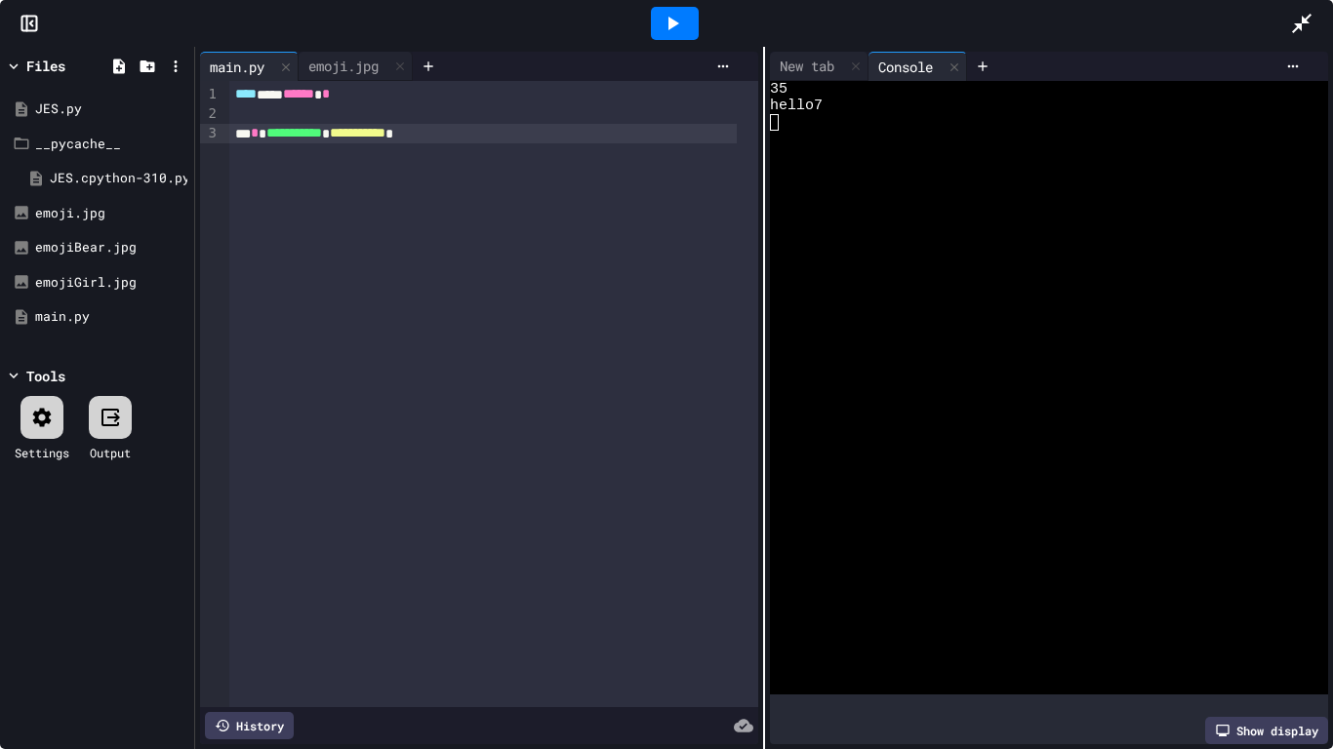
click at [251, 135] on div "**********" at bounding box center [482, 134] width 507 height 20
click at [600, 132] on div "**********" at bounding box center [482, 134] width 507 height 20
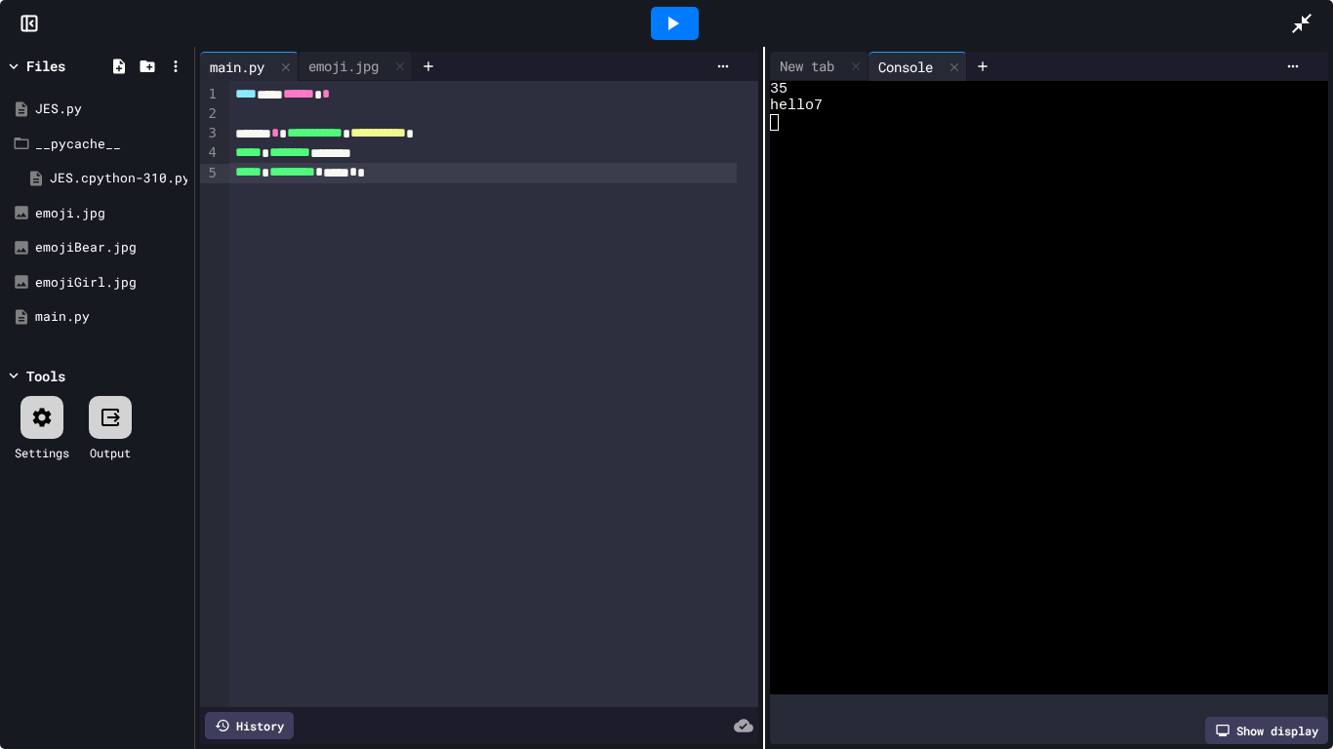
click at [675, 12] on icon at bounding box center [672, 23] width 23 height 23
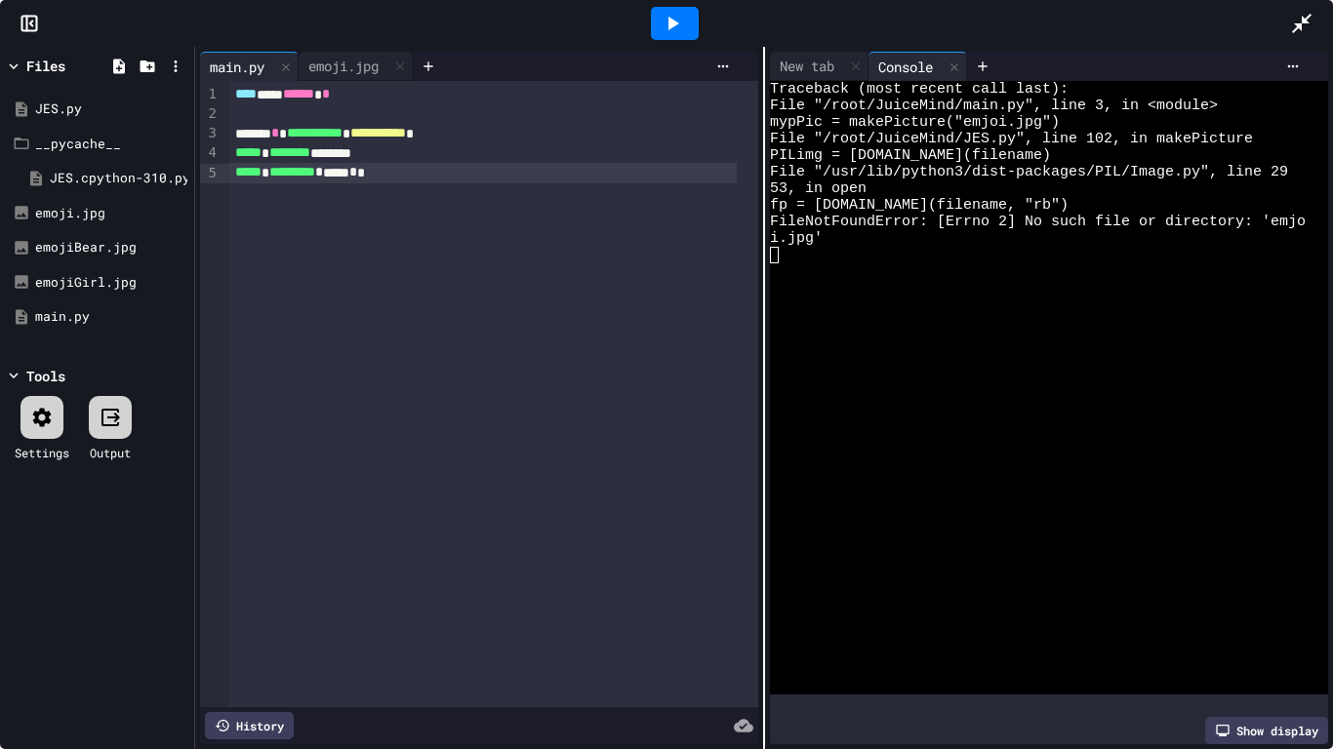
click at [401, 176] on div "***** * ********* * ***** * *" at bounding box center [482, 173] width 507 height 20
click at [391, 151] on div "***** * ******** * ***** * *" at bounding box center [482, 153] width 507 height 20
click at [682, 20] on icon at bounding box center [672, 23] width 23 height 23
click at [255, 135] on div "**********" at bounding box center [482, 134] width 507 height 20
click at [678, 19] on icon at bounding box center [672, 23] width 23 height 23
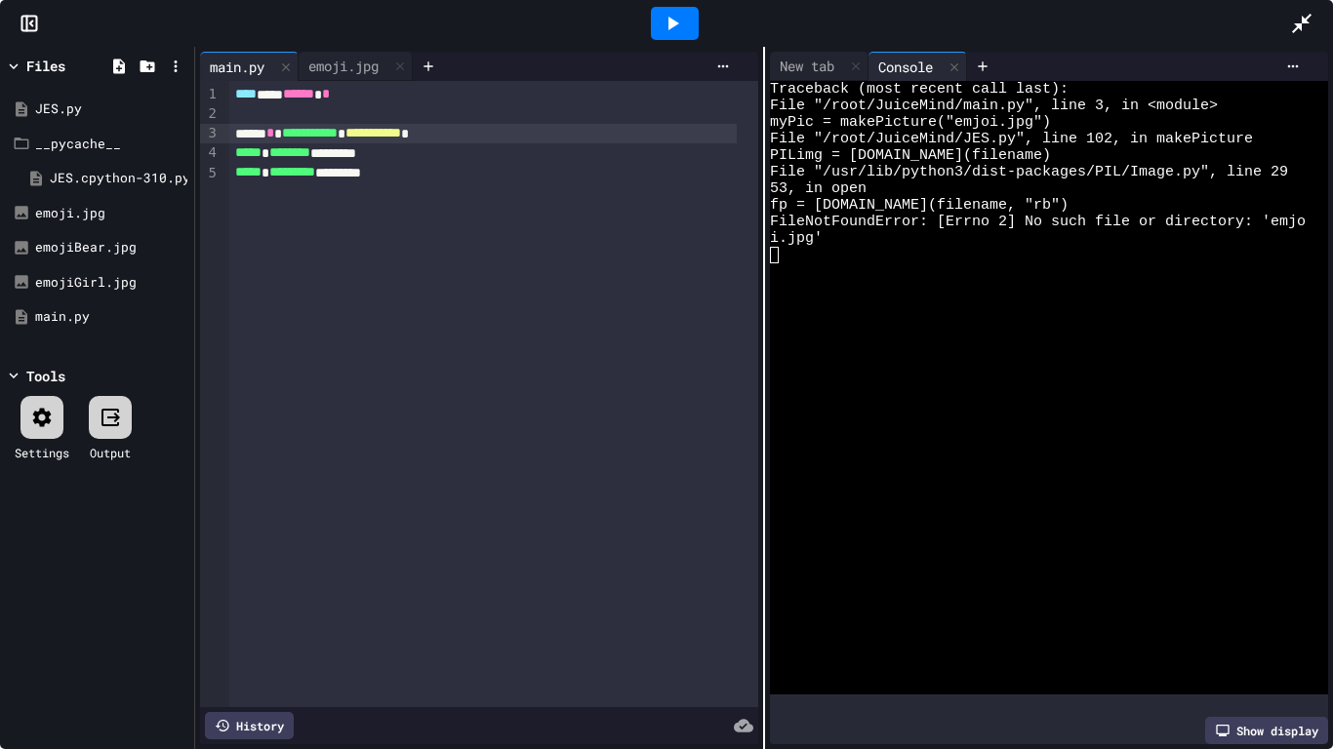
click at [678, 19] on icon at bounding box center [672, 23] width 23 height 23
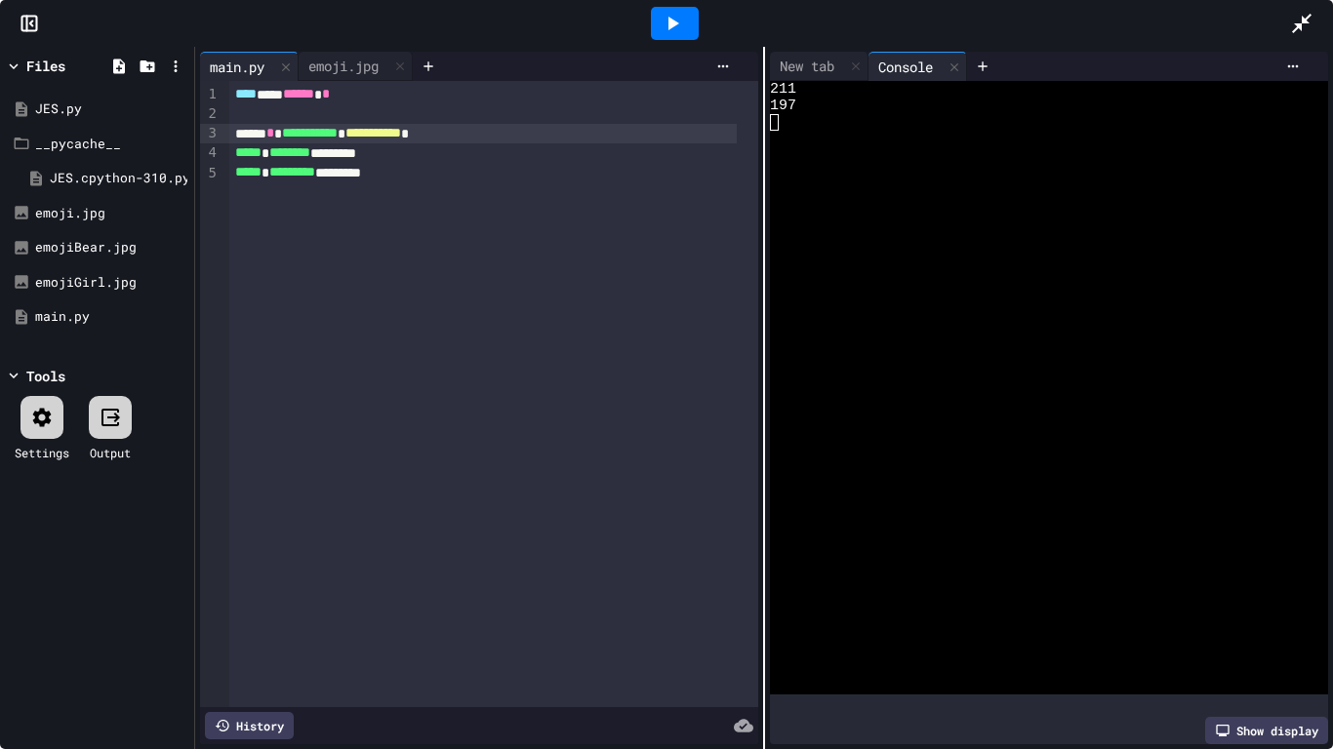
click at [1316, 11] on div at bounding box center [1311, 23] width 43 height 53
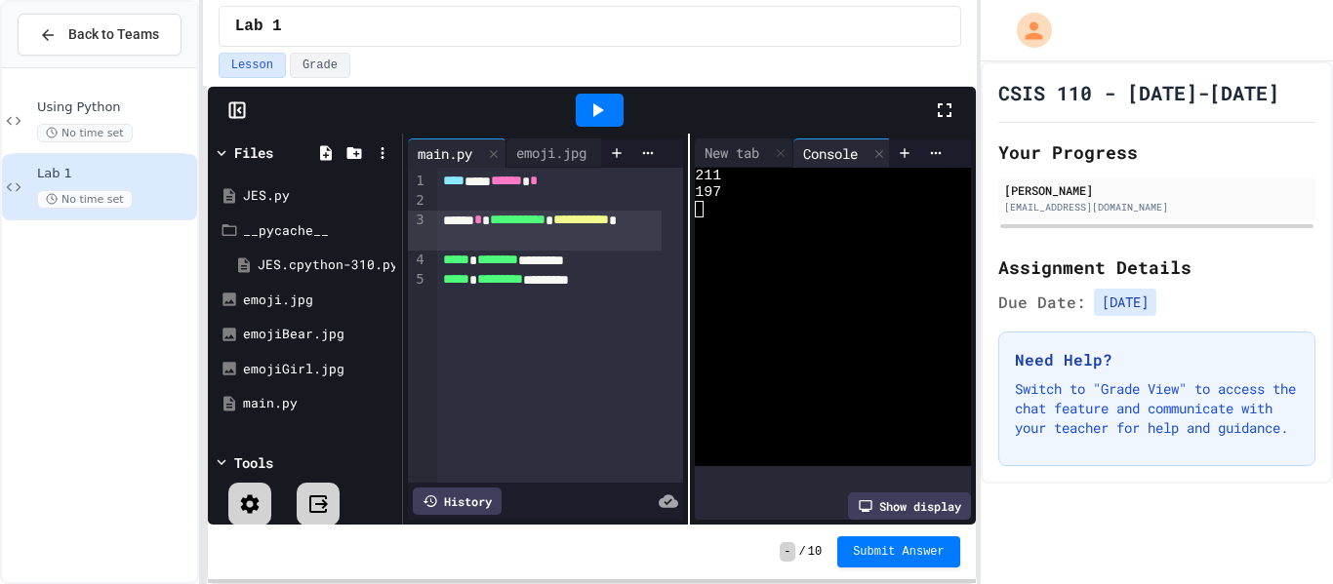
click at [951, 108] on icon at bounding box center [944, 110] width 23 height 23
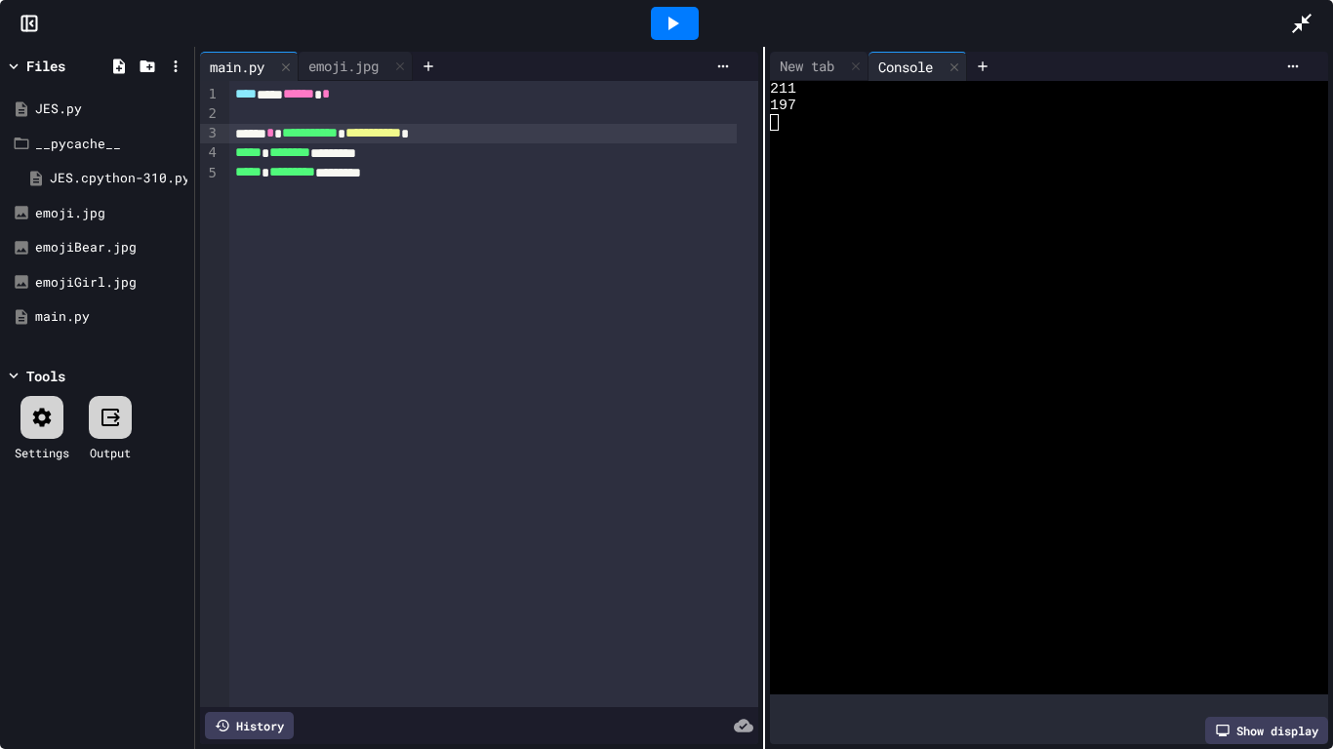
click at [450, 179] on div "***** * ********* *********" at bounding box center [482, 173] width 507 height 20
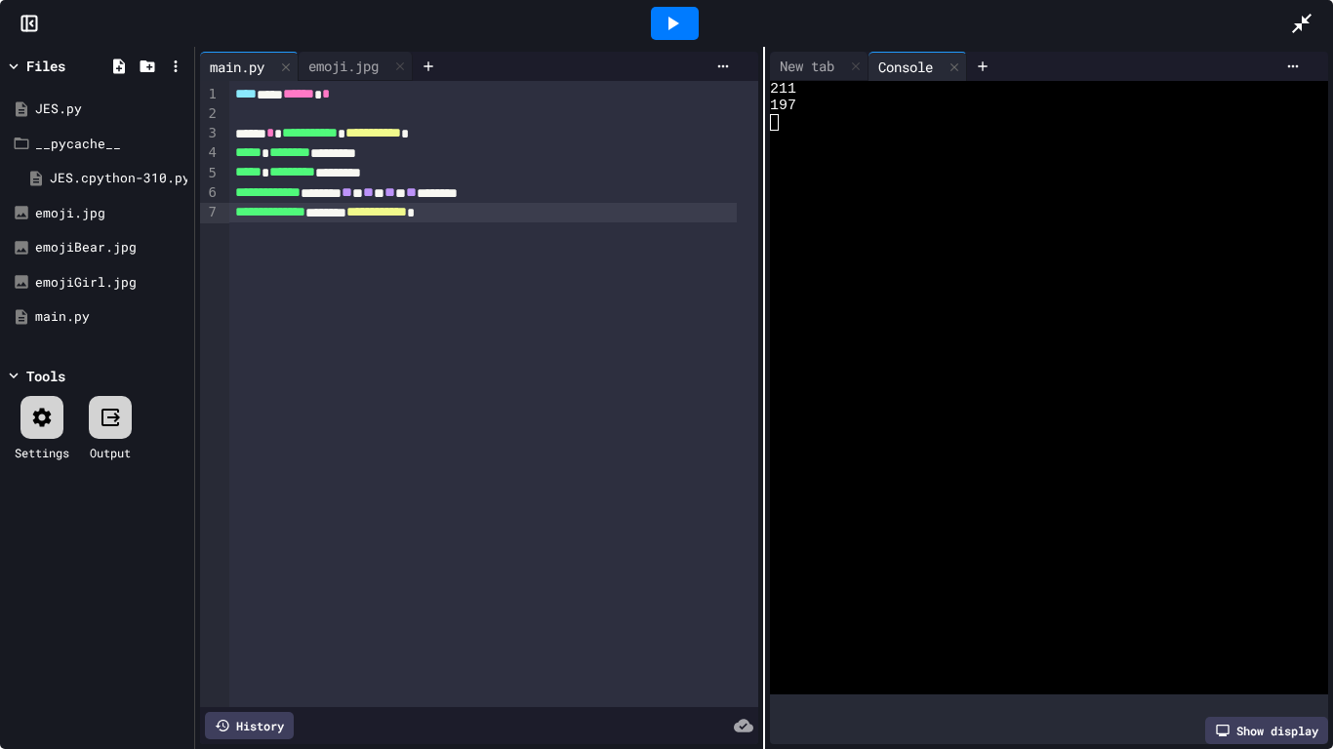
click at [676, 22] on icon at bounding box center [673, 24] width 11 height 14
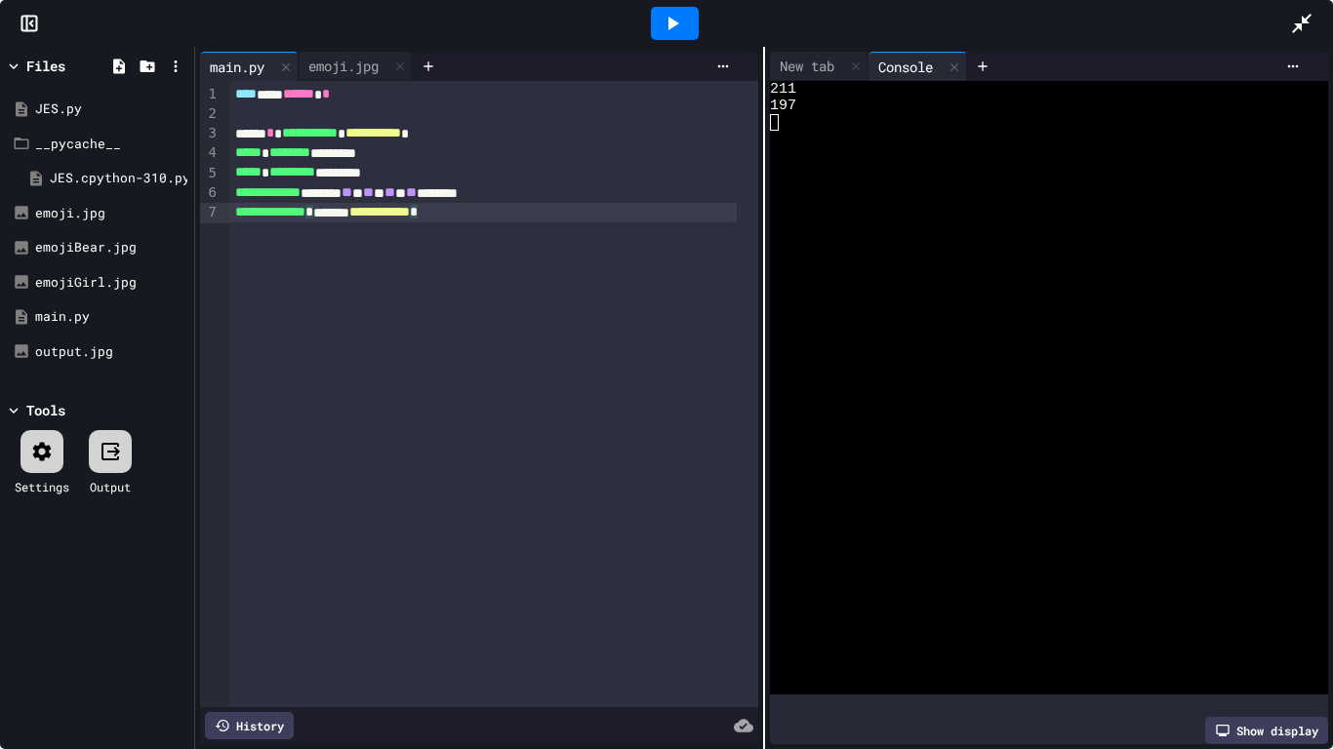
click at [540, 209] on div "**********" at bounding box center [482, 213] width 507 height 20
click at [60, 342] on div "output.jpg" at bounding box center [100, 352] width 131 height 20
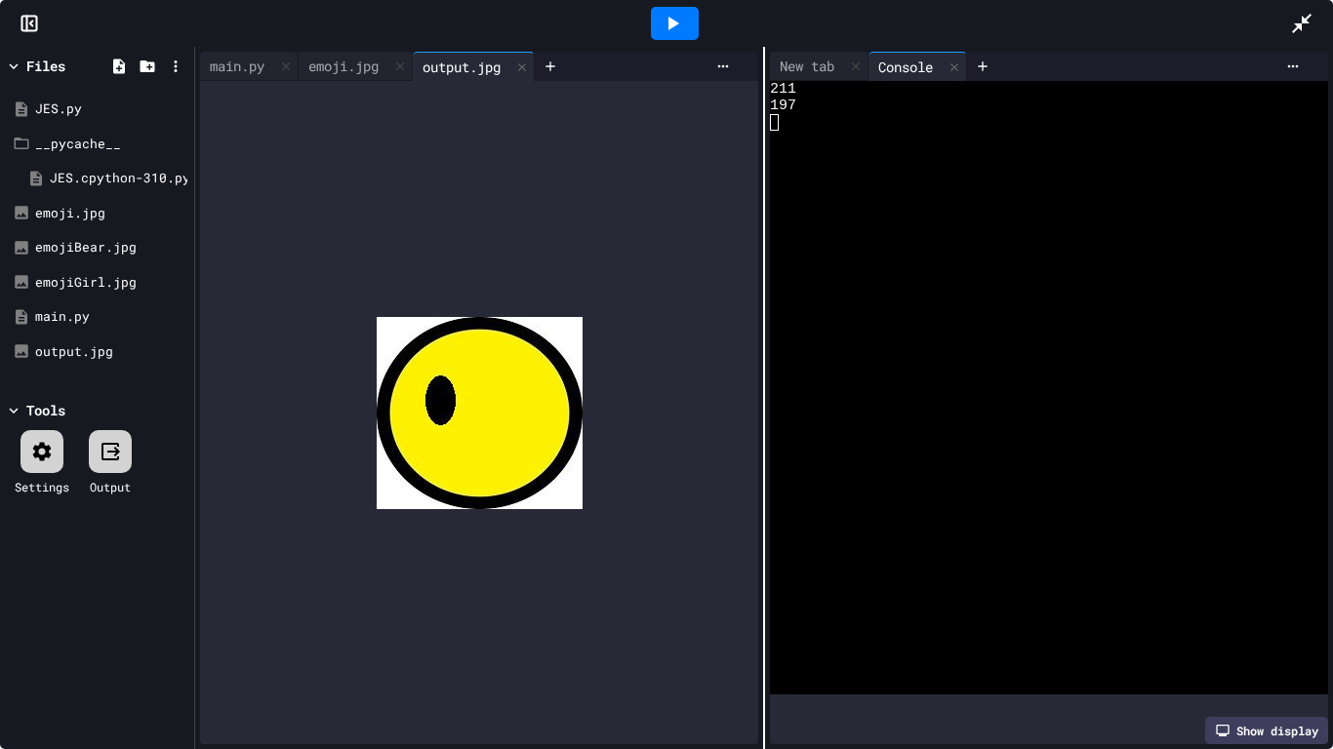
click at [1301, 12] on icon at bounding box center [1301, 23] width 23 height 23
